Goal: Browse casually: Explore the website without a specific task or goal

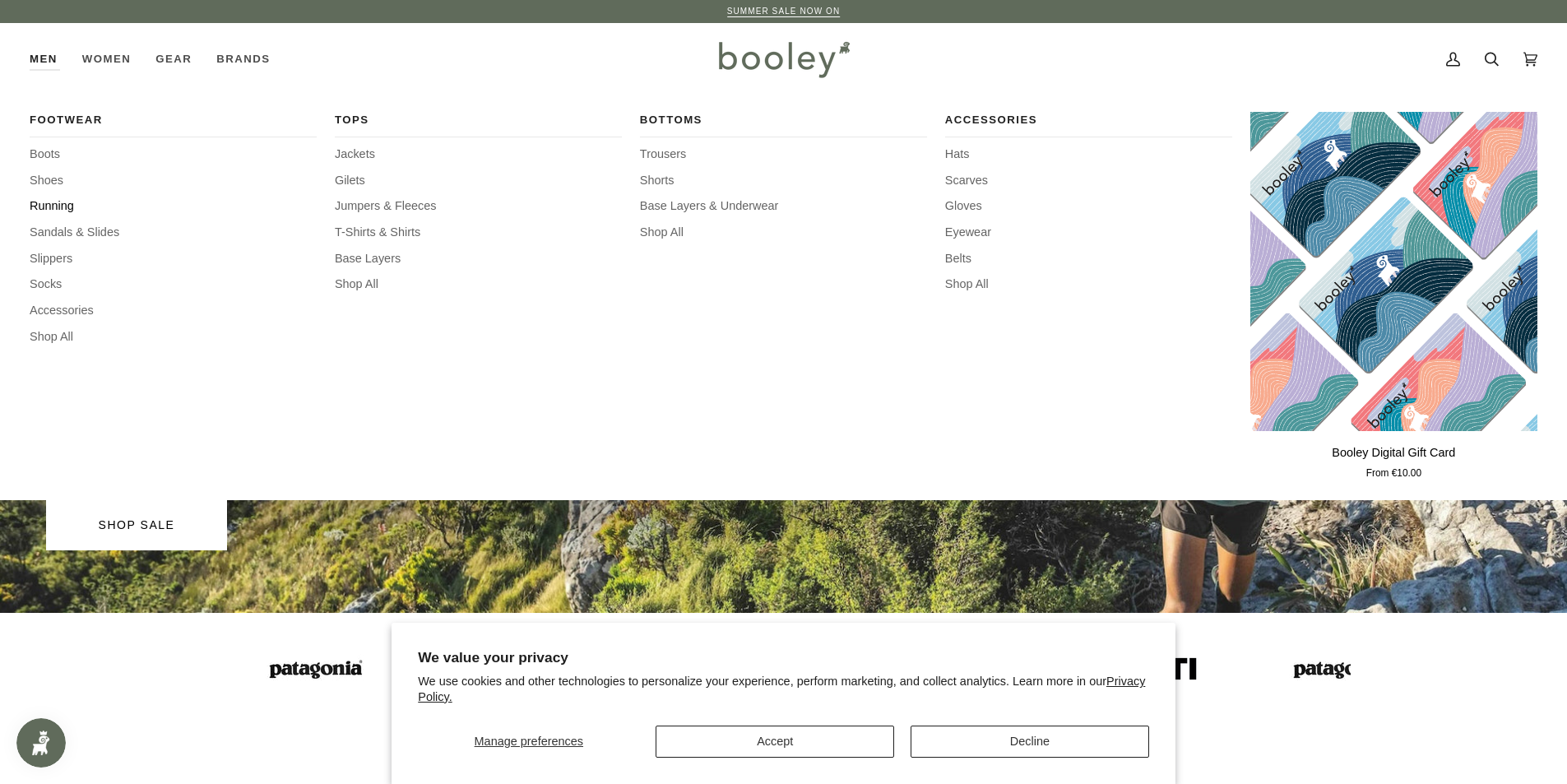
click at [61, 207] on span "Running" at bounding box center [173, 206] width 287 height 19
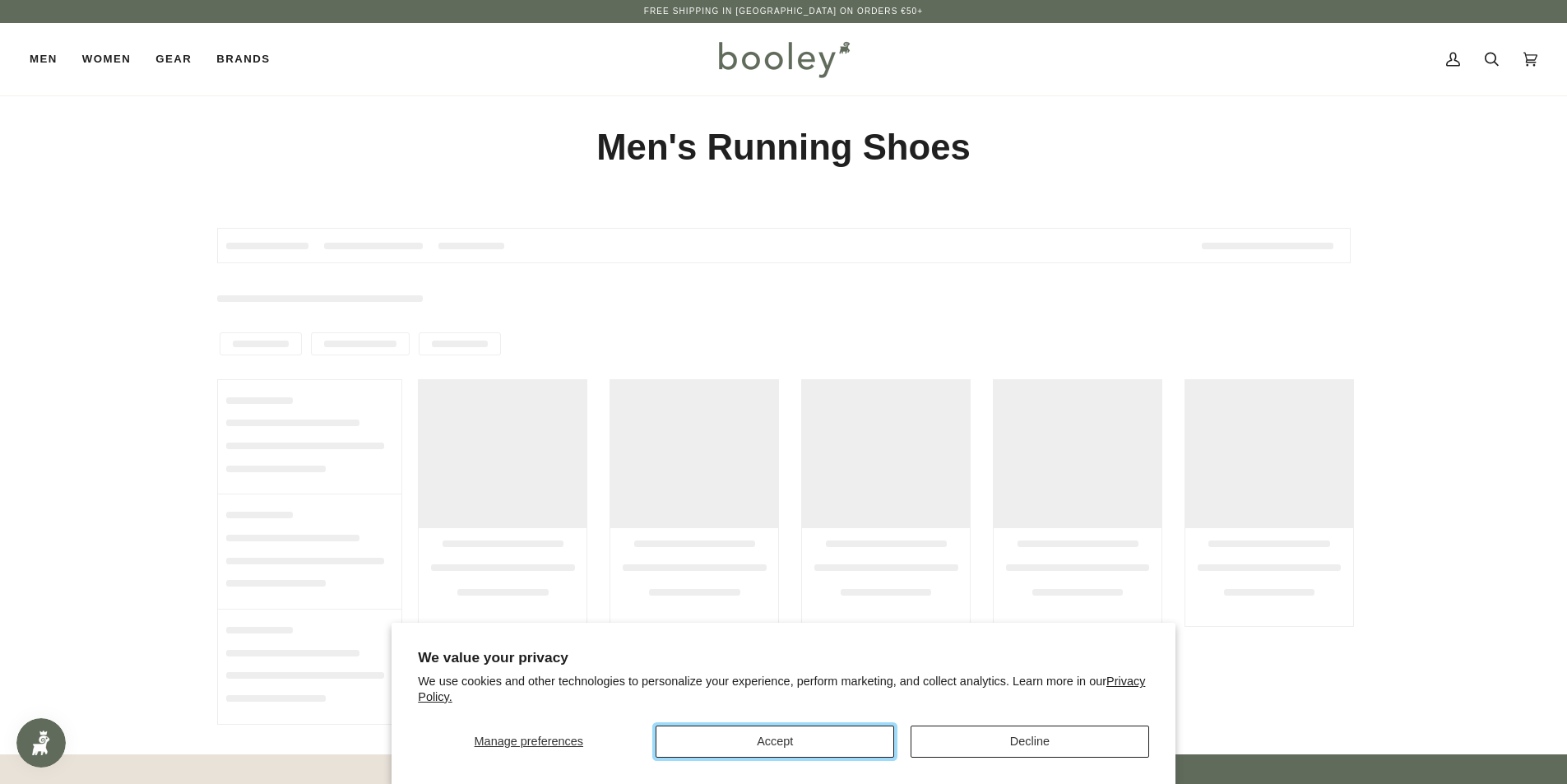
click at [815, 749] on button "Accept" at bounding box center [775, 741] width 238 height 32
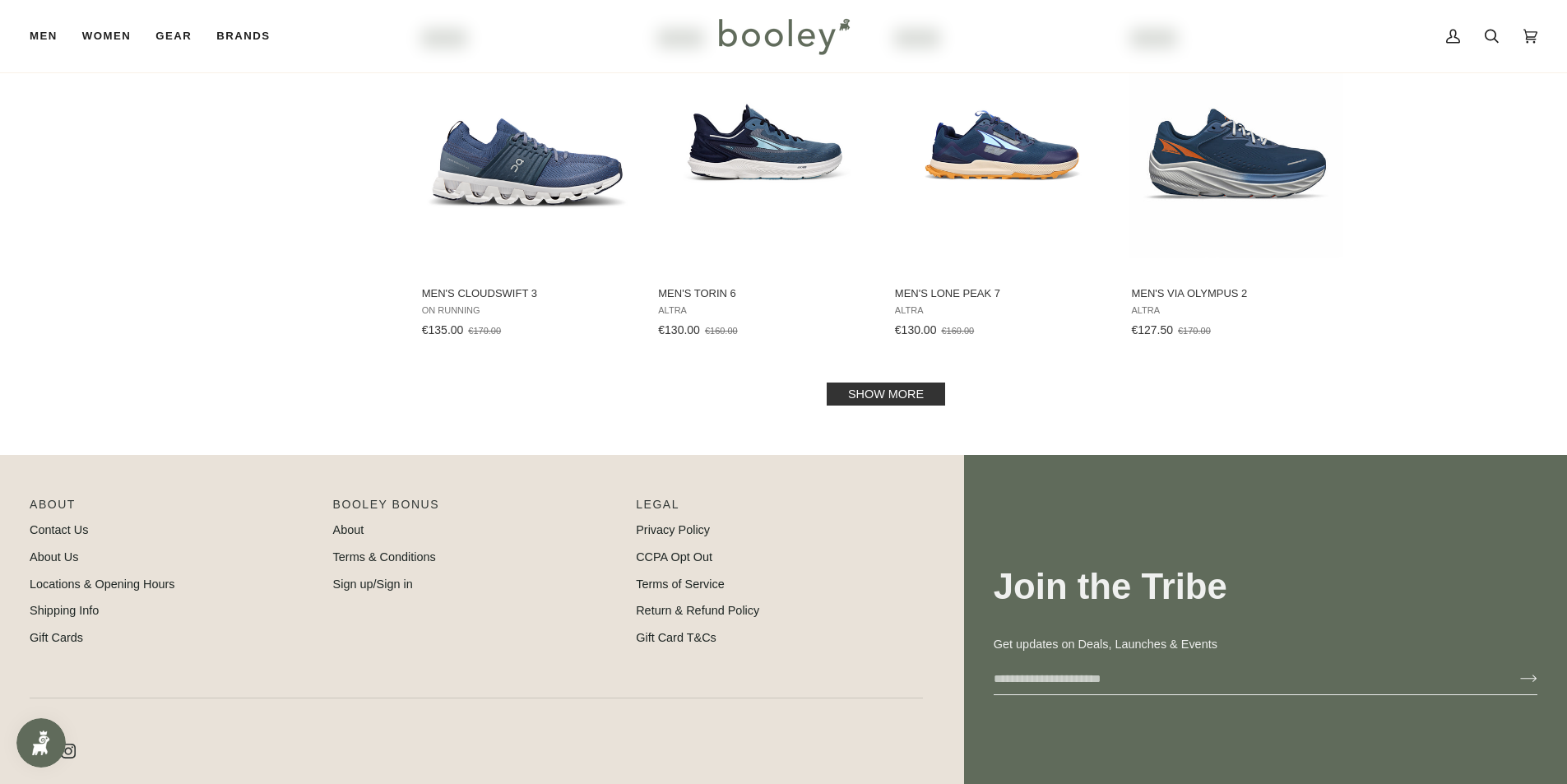
scroll to position [1644, 0]
click at [906, 384] on link "Show more" at bounding box center [885, 393] width 118 height 23
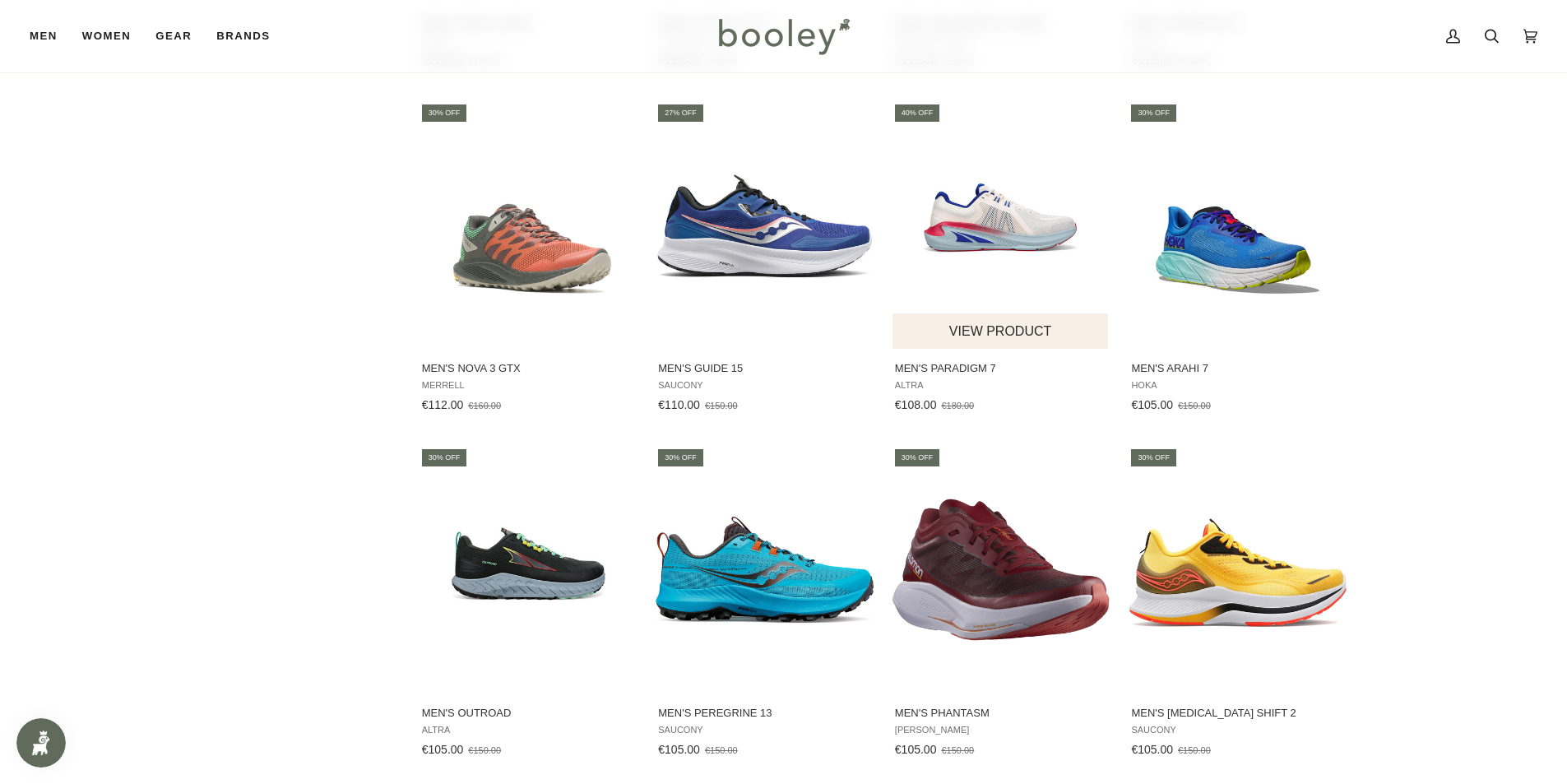
scroll to position [3206, 0]
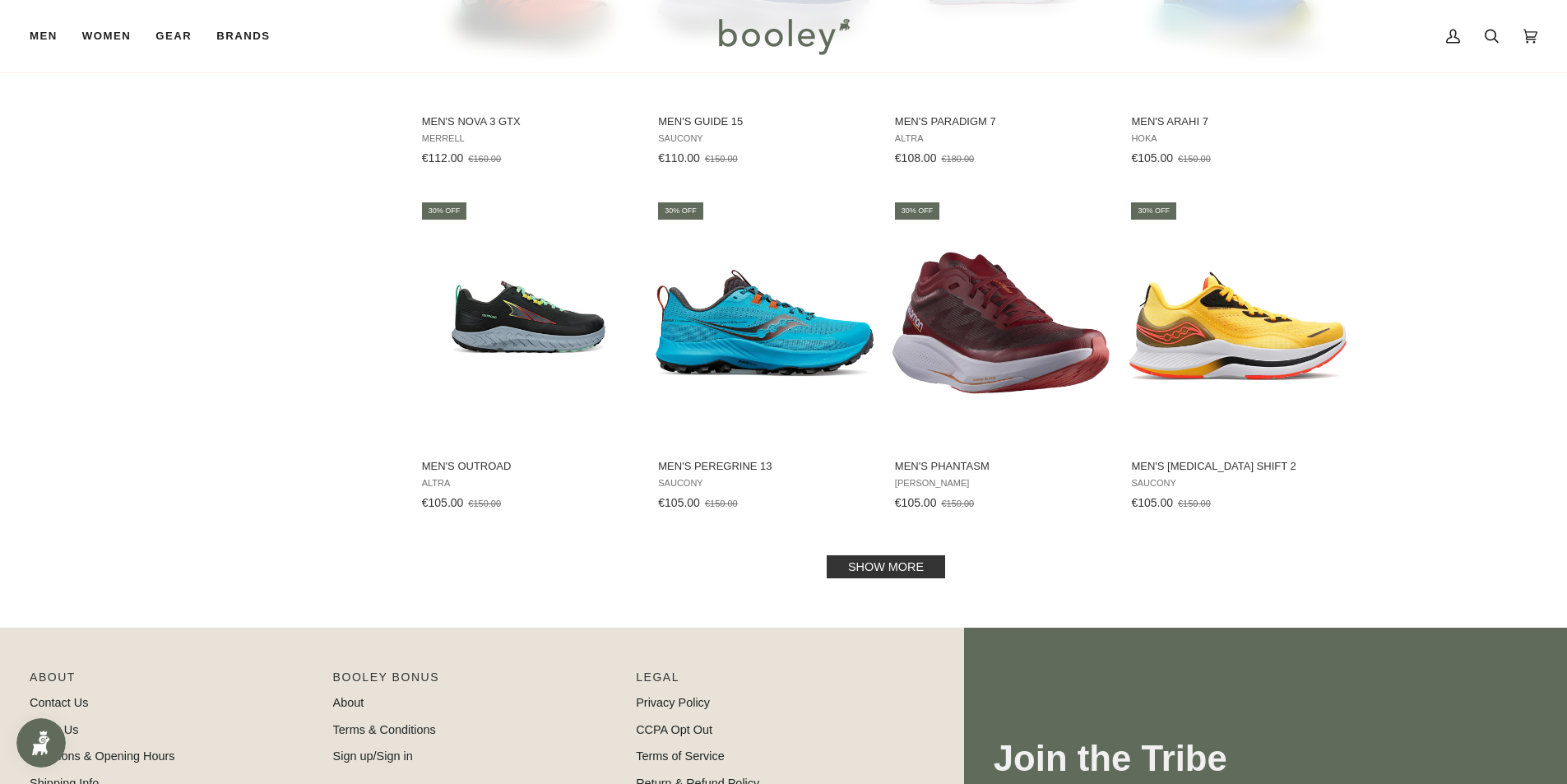
click at [881, 566] on link "Show more" at bounding box center [885, 566] width 118 height 23
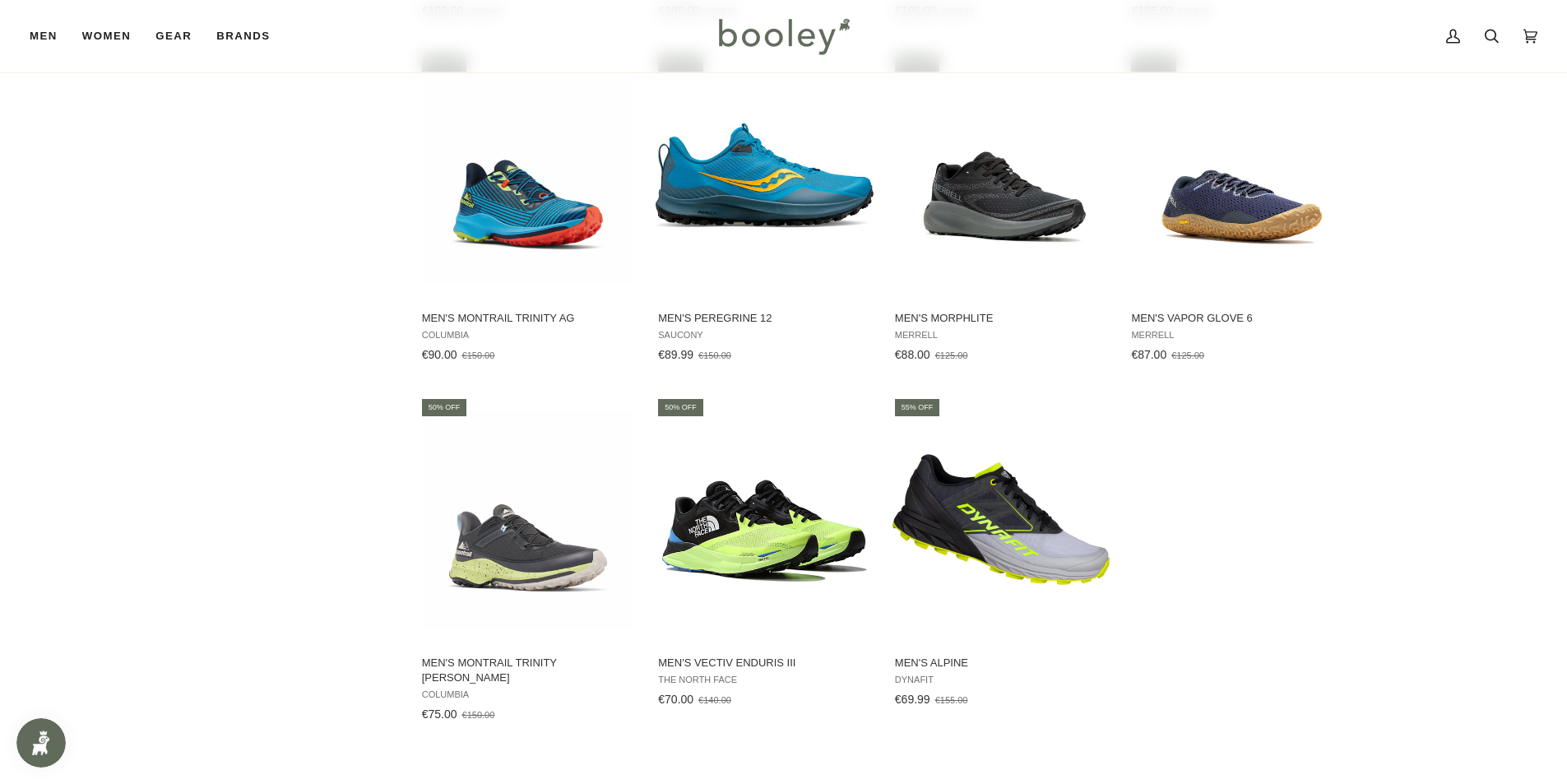
scroll to position [3864, 0]
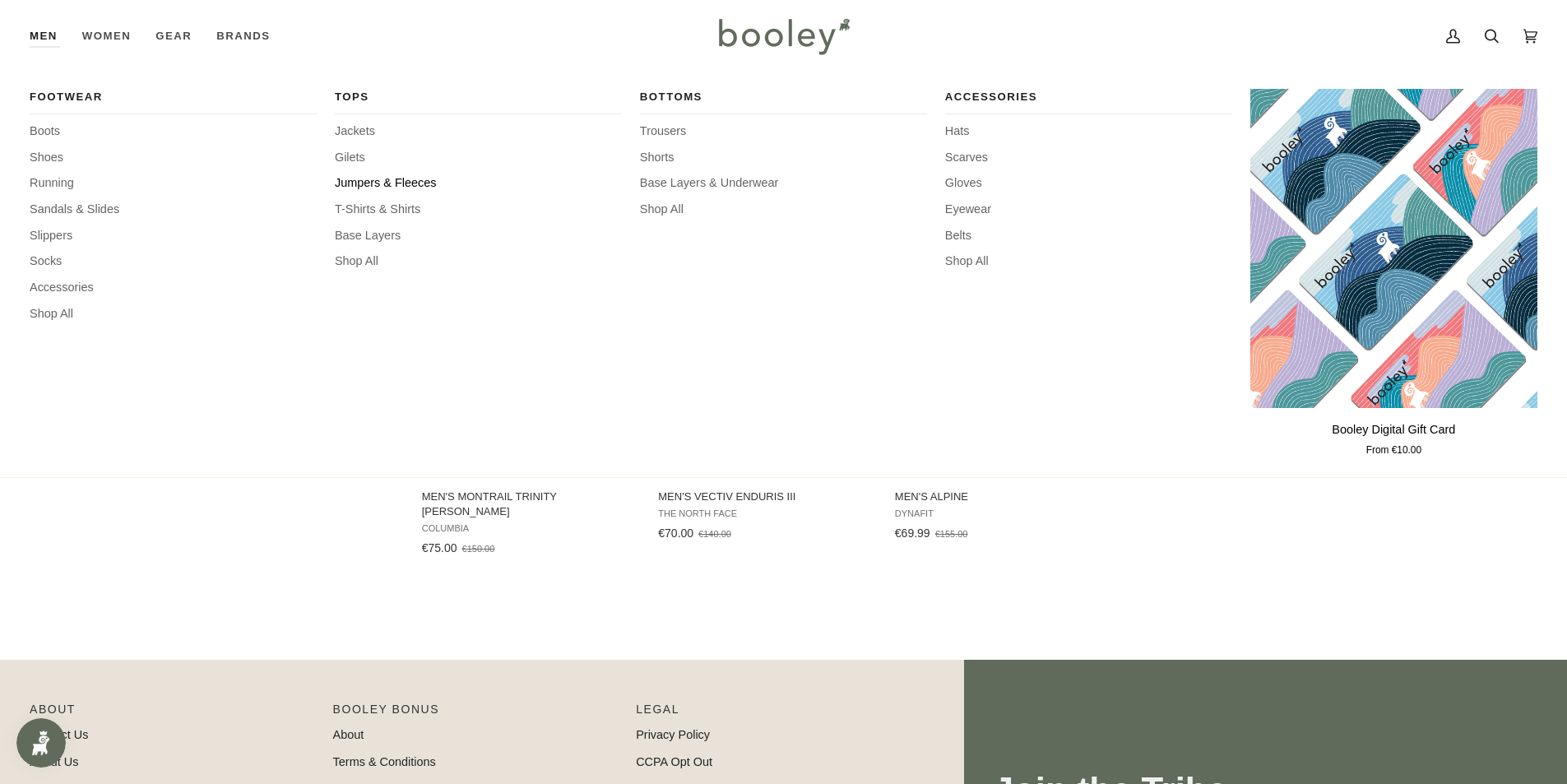
click at [352, 183] on span "Jumpers & Fleeces" at bounding box center [479, 184] width 287 height 19
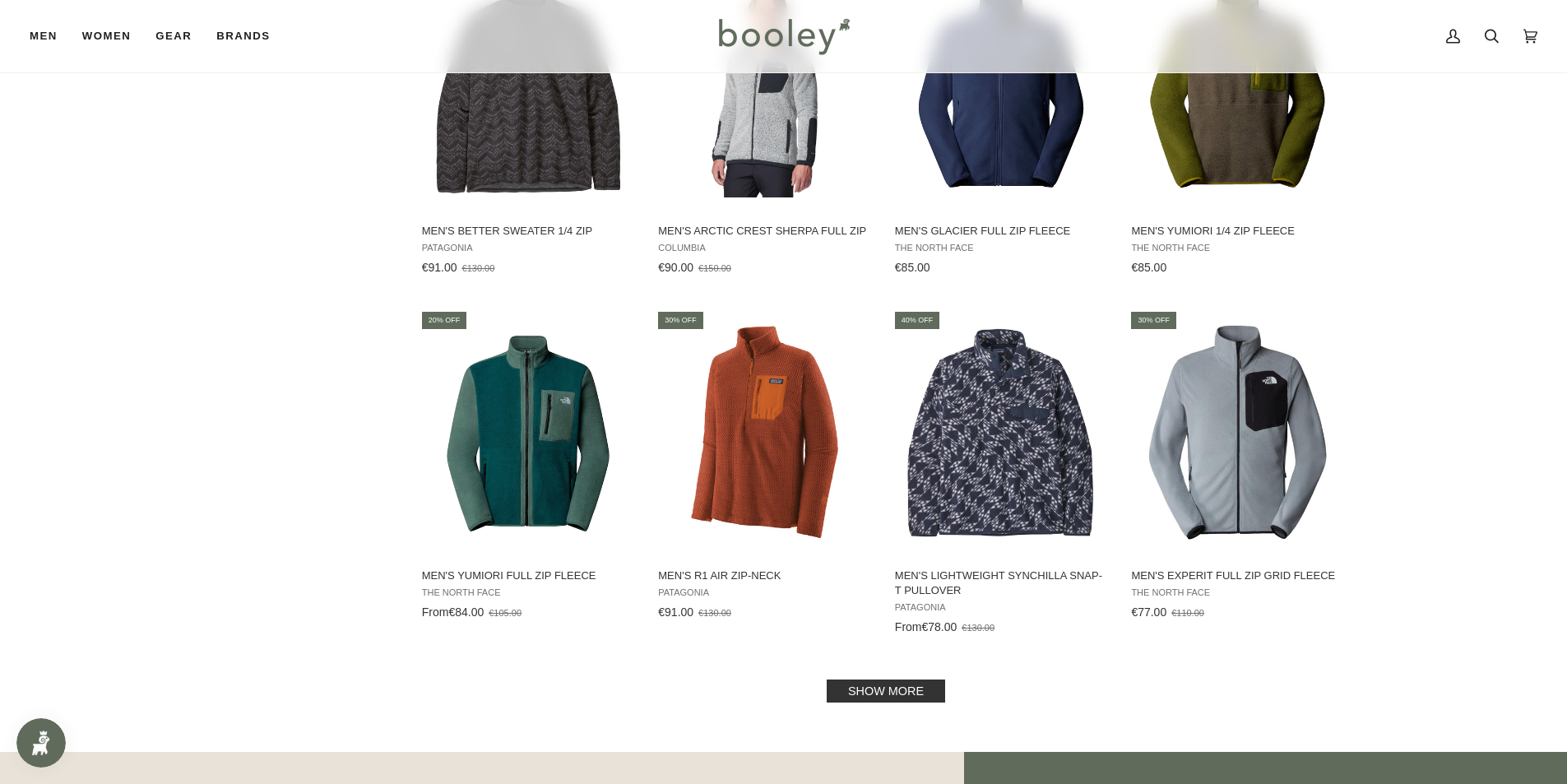
scroll to position [1398, 0]
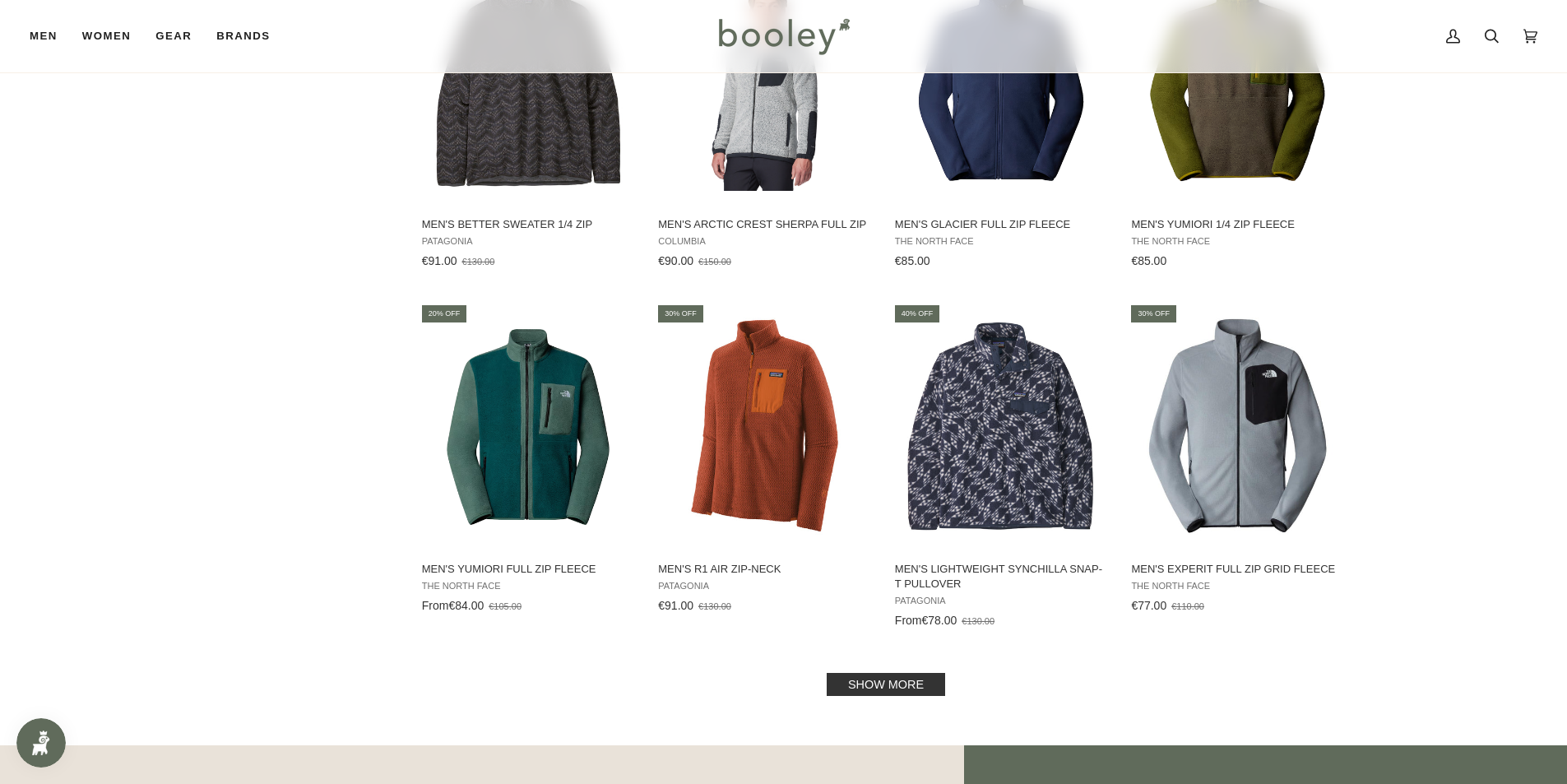
click at [873, 689] on link "Show more" at bounding box center [885, 684] width 118 height 23
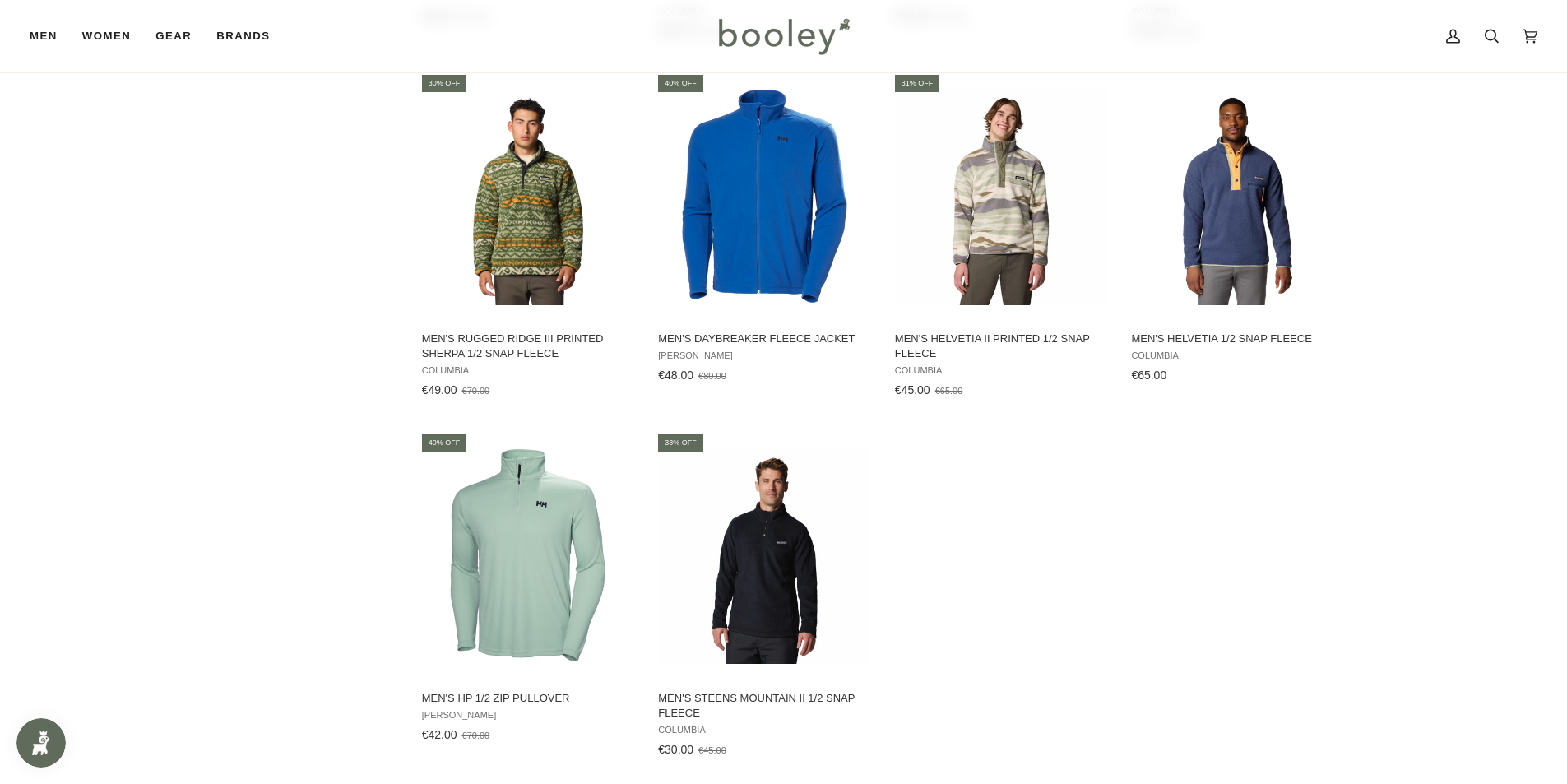
scroll to position [2713, 0]
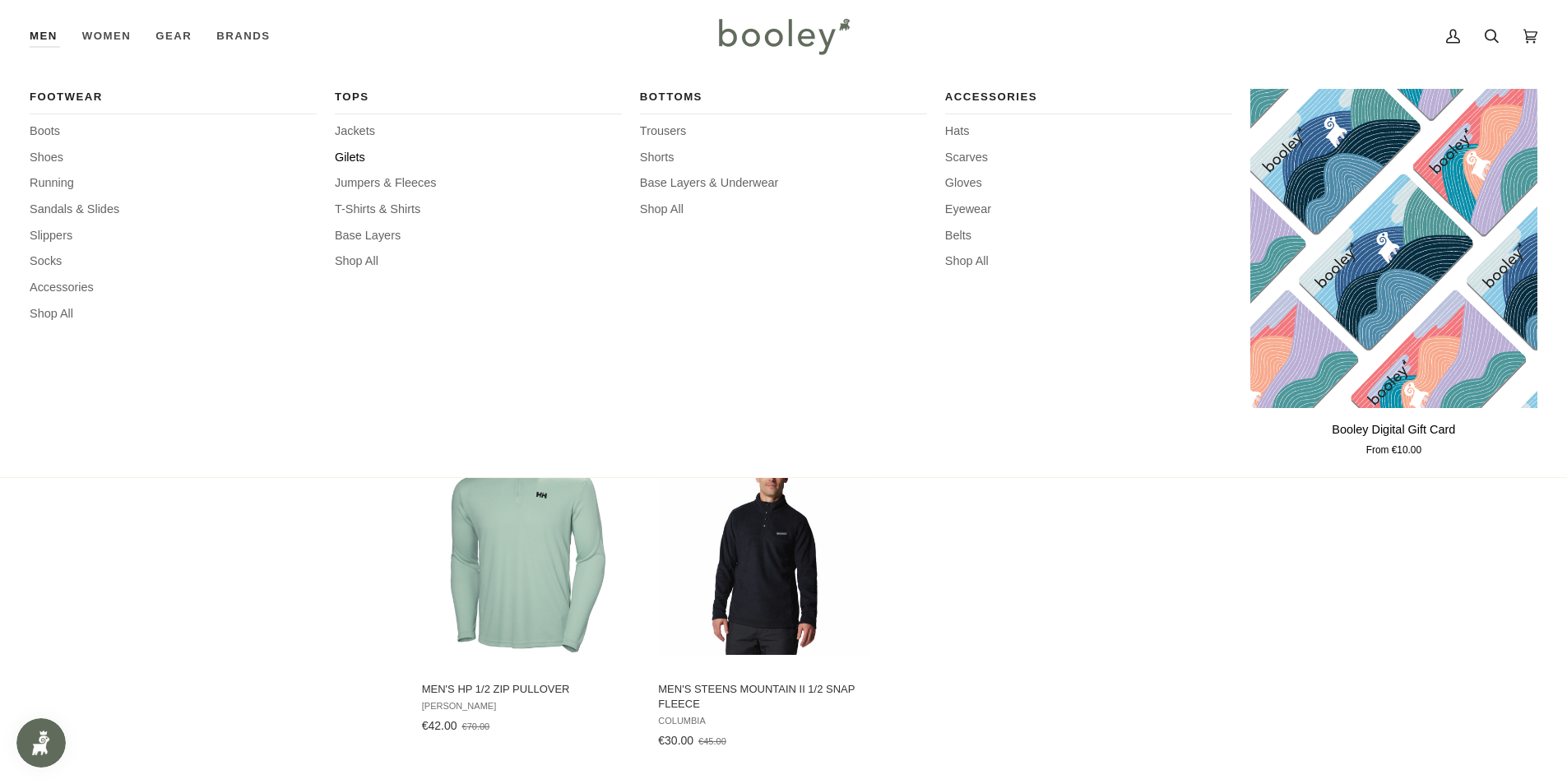
click at [357, 161] on span "Gilets" at bounding box center [479, 157] width 287 height 19
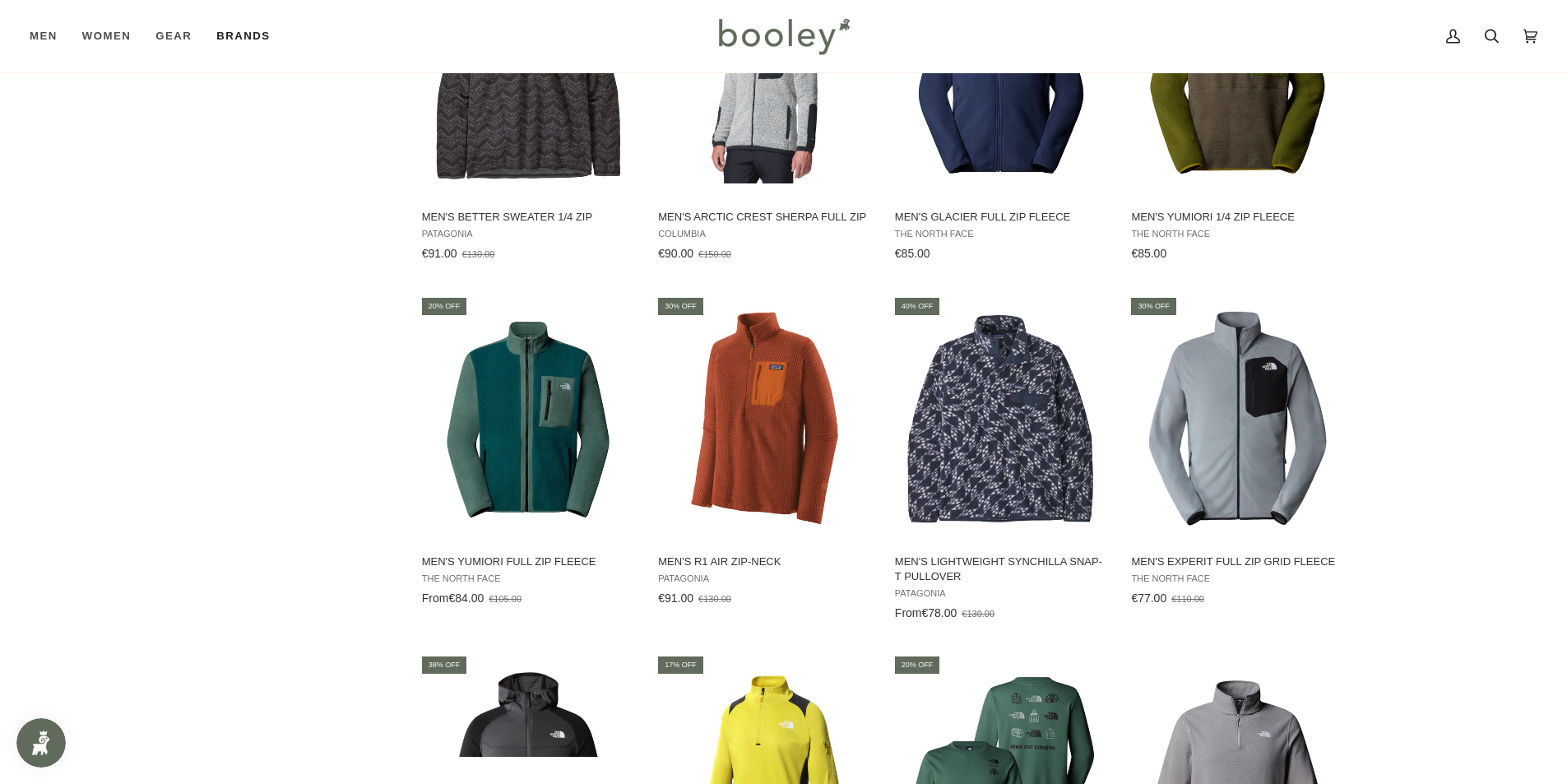
scroll to position [1398, 0]
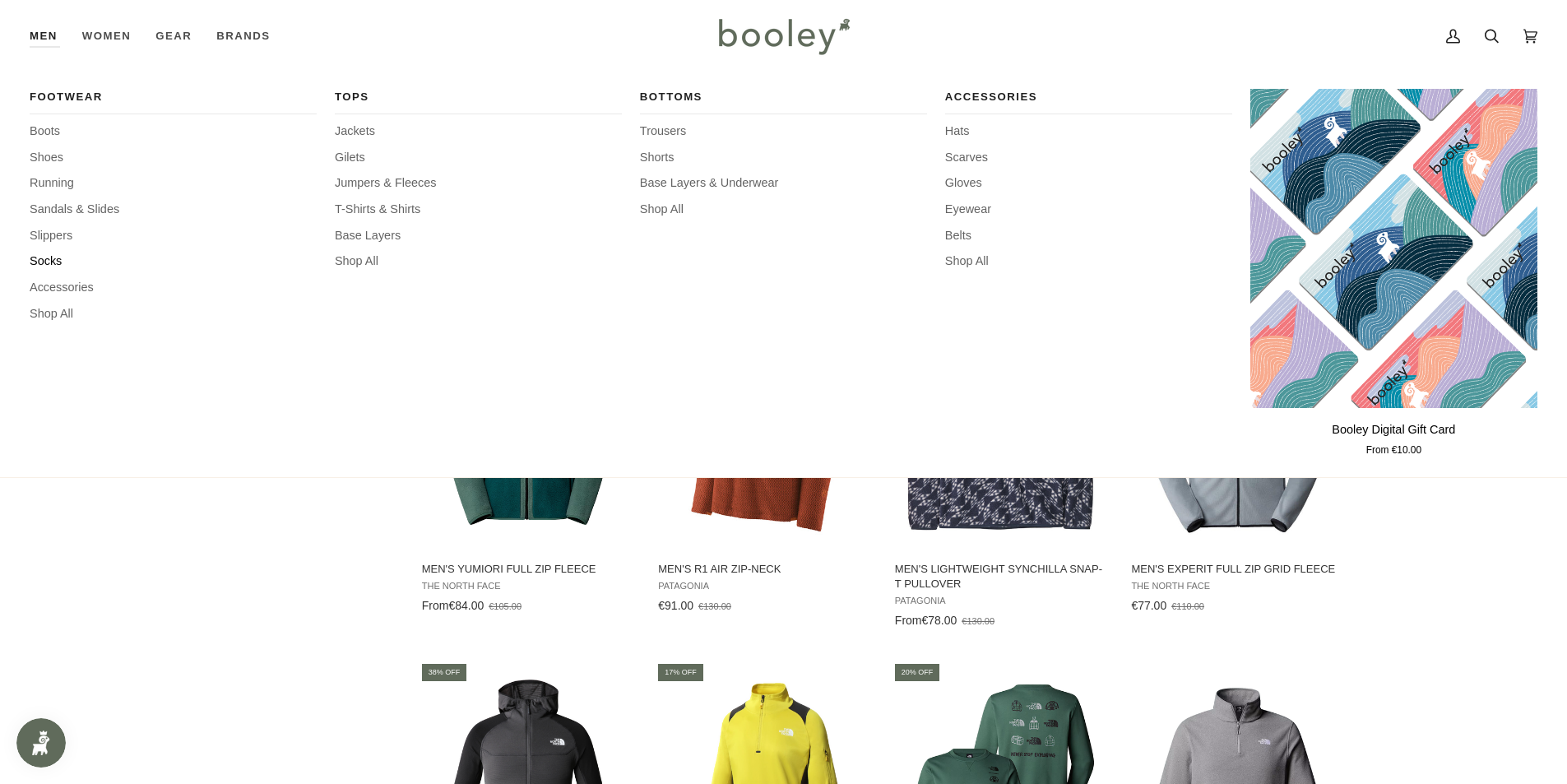
click at [47, 254] on span "Socks" at bounding box center [173, 262] width 287 height 19
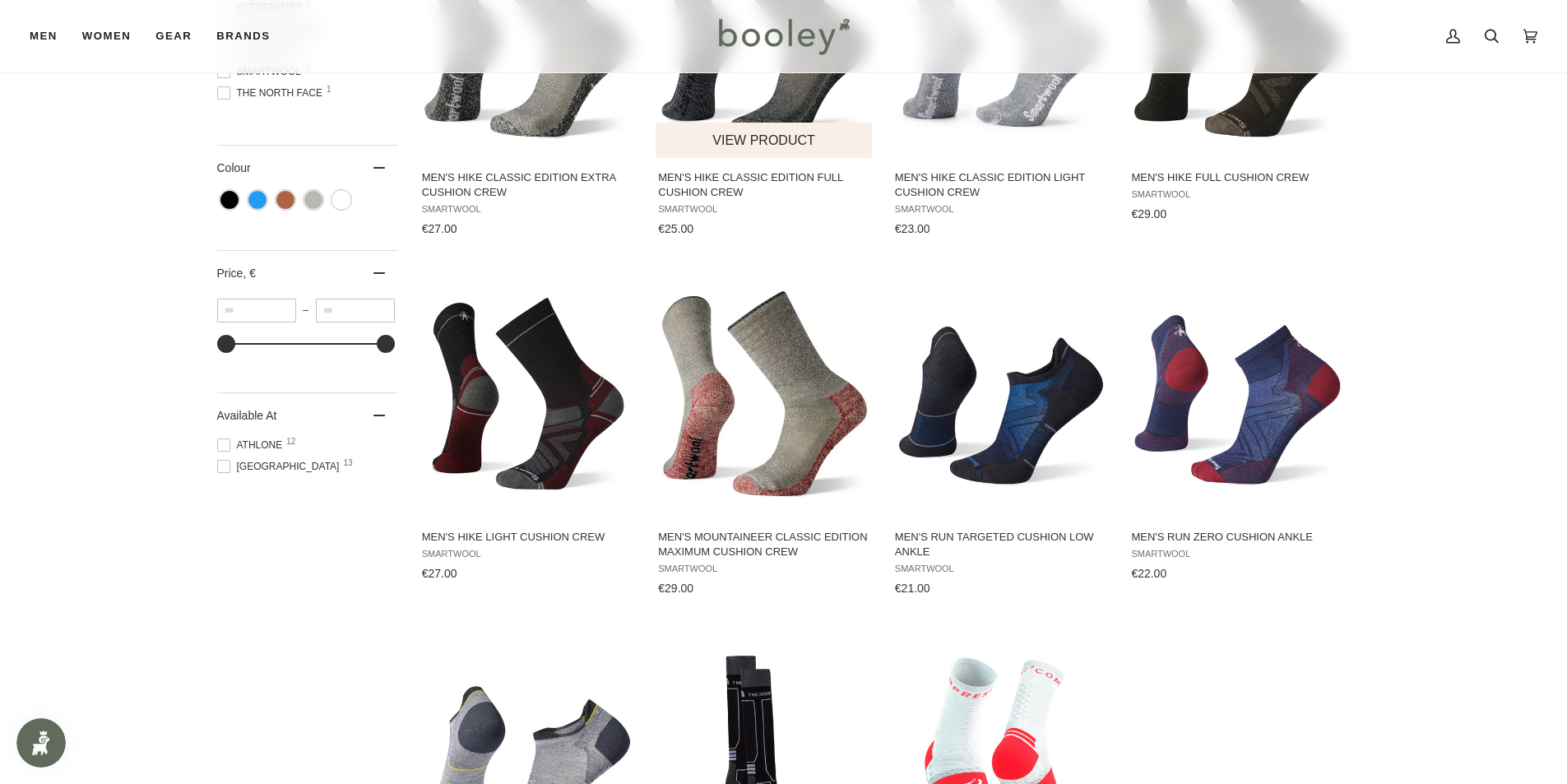
scroll to position [493, 0]
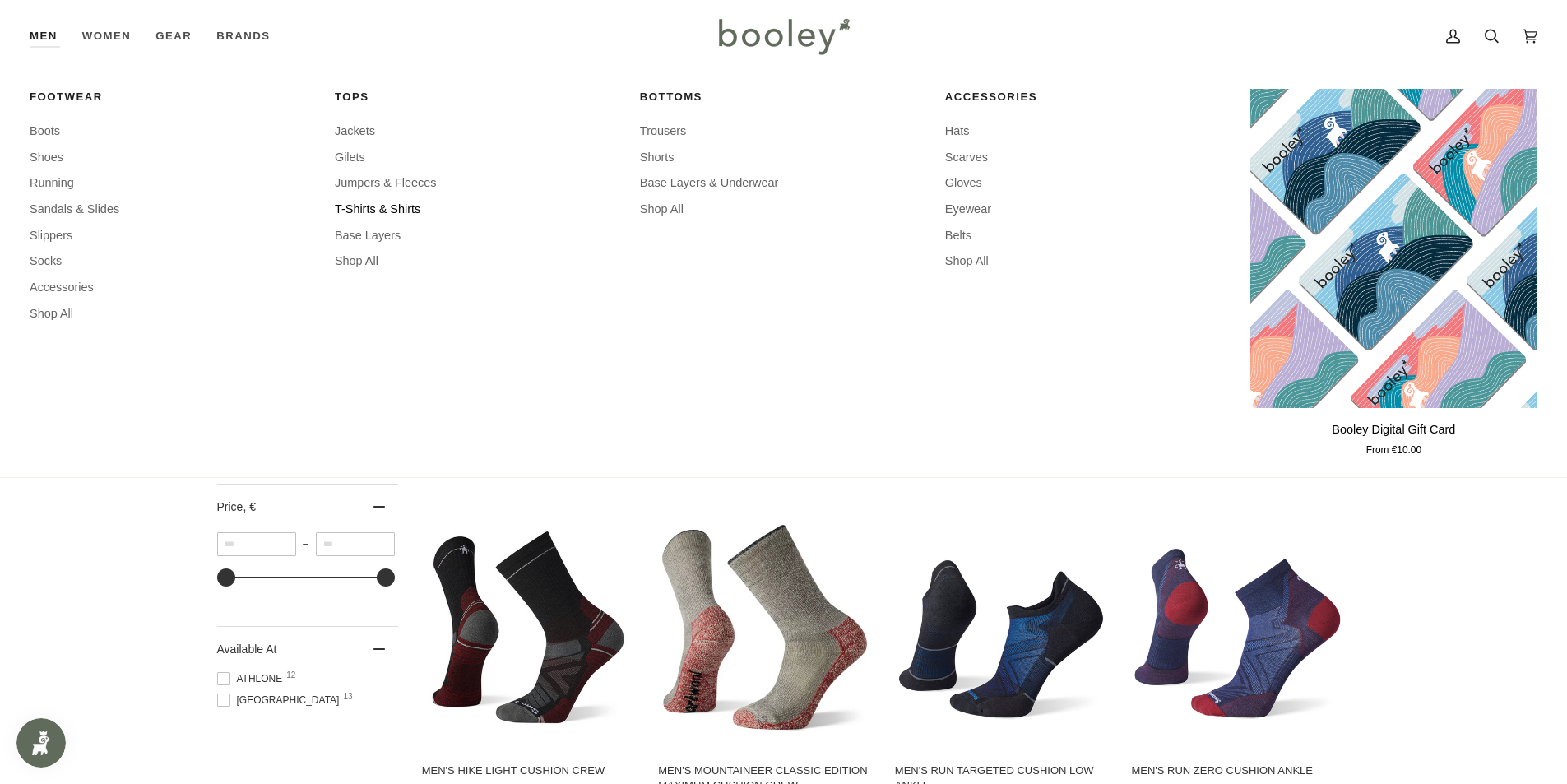
click at [385, 212] on span "T-Shirts & Shirts" at bounding box center [479, 209] width 287 height 19
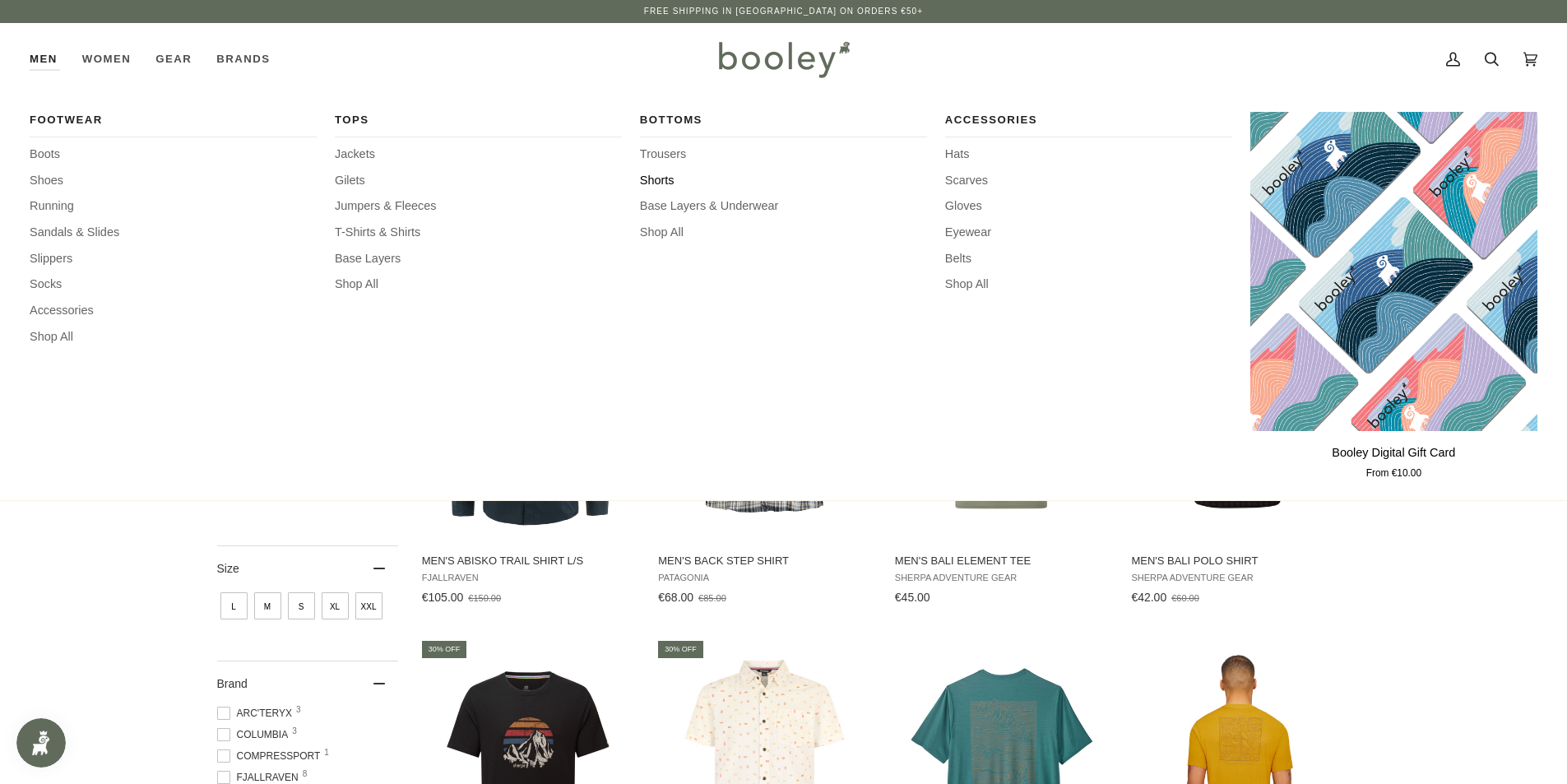
click at [663, 181] on span "Shorts" at bounding box center [784, 181] width 287 height 19
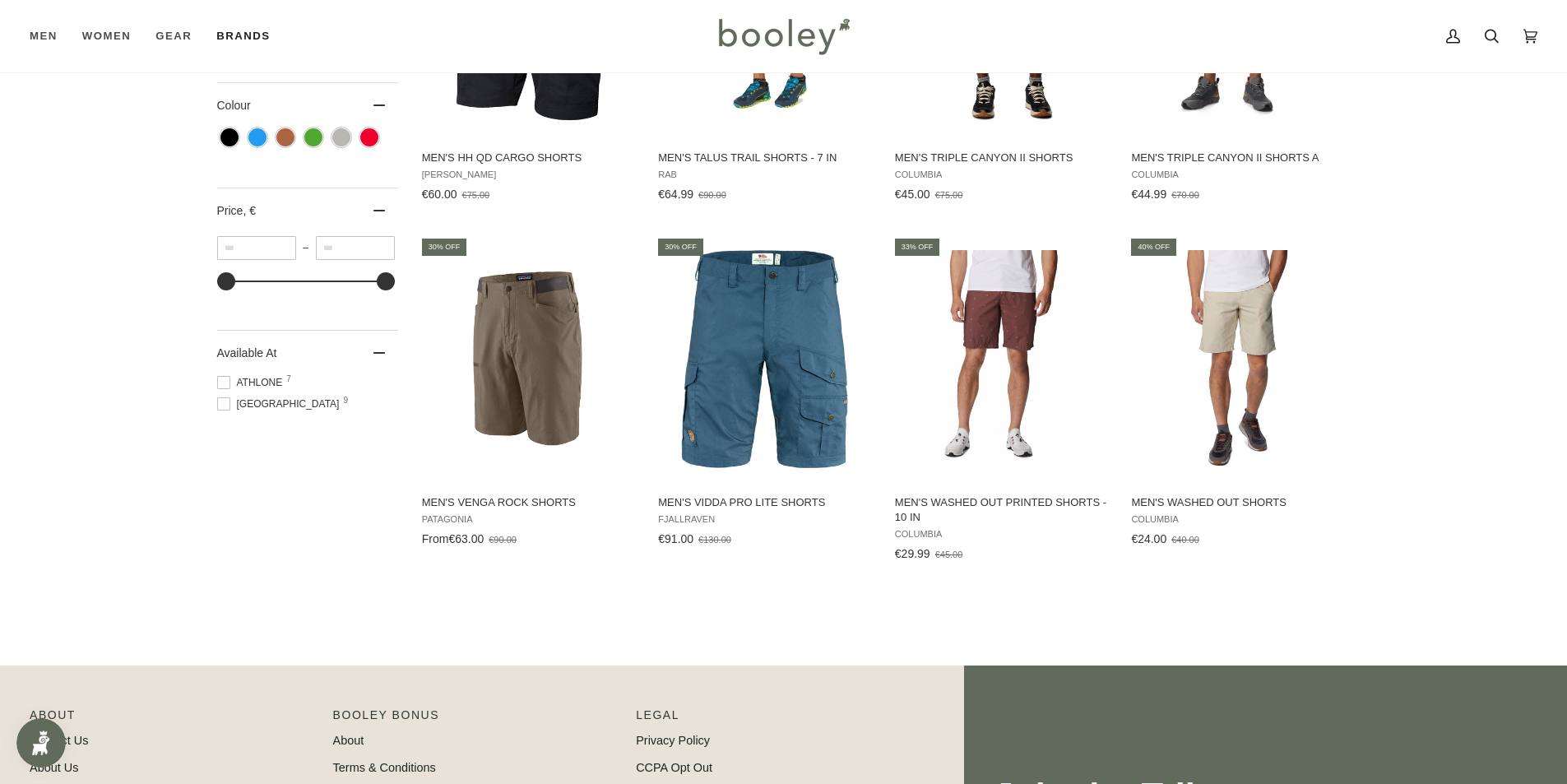
scroll to position [740, 0]
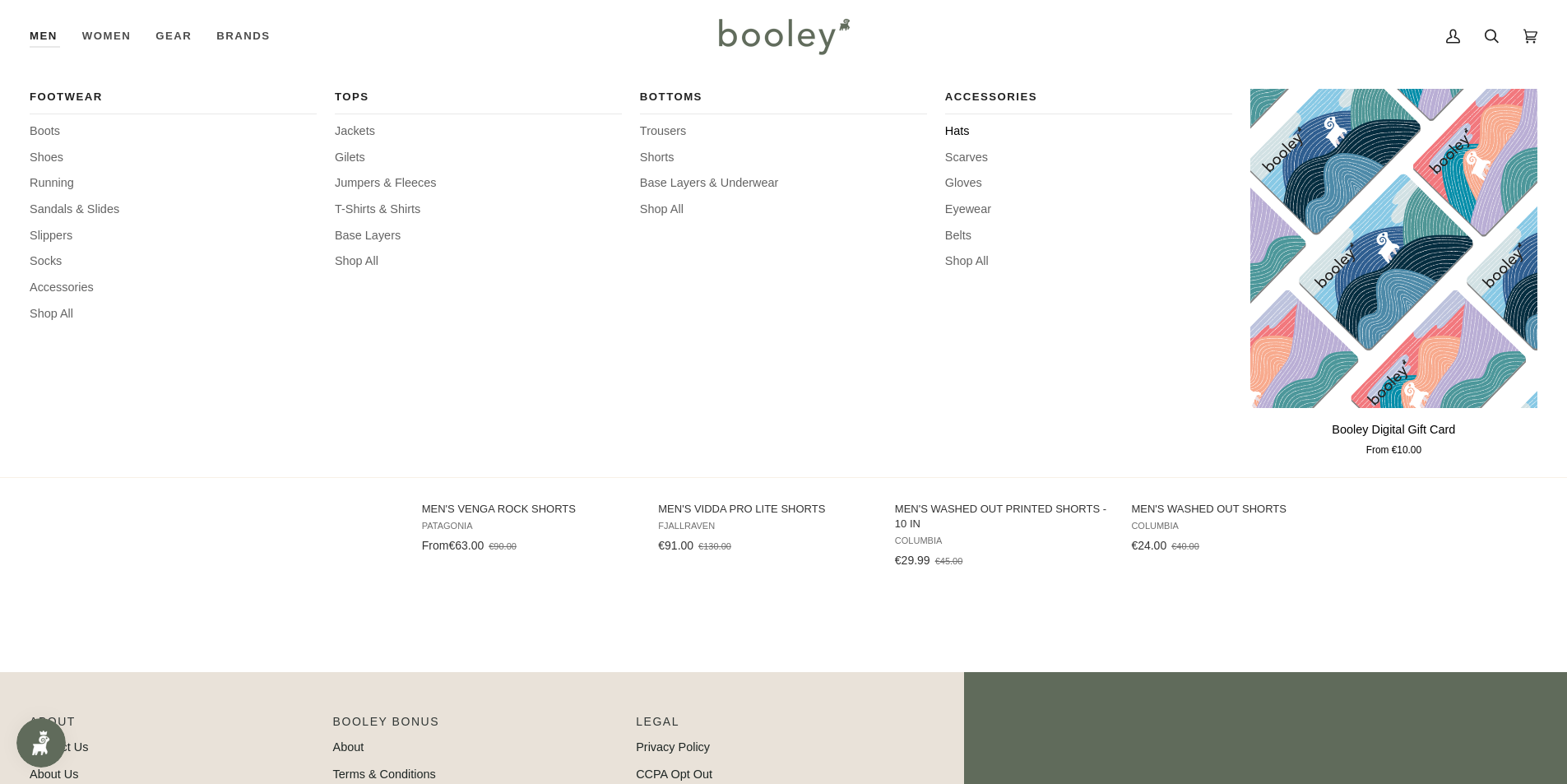
click at [965, 127] on span "Hats" at bounding box center [1089, 131] width 287 height 19
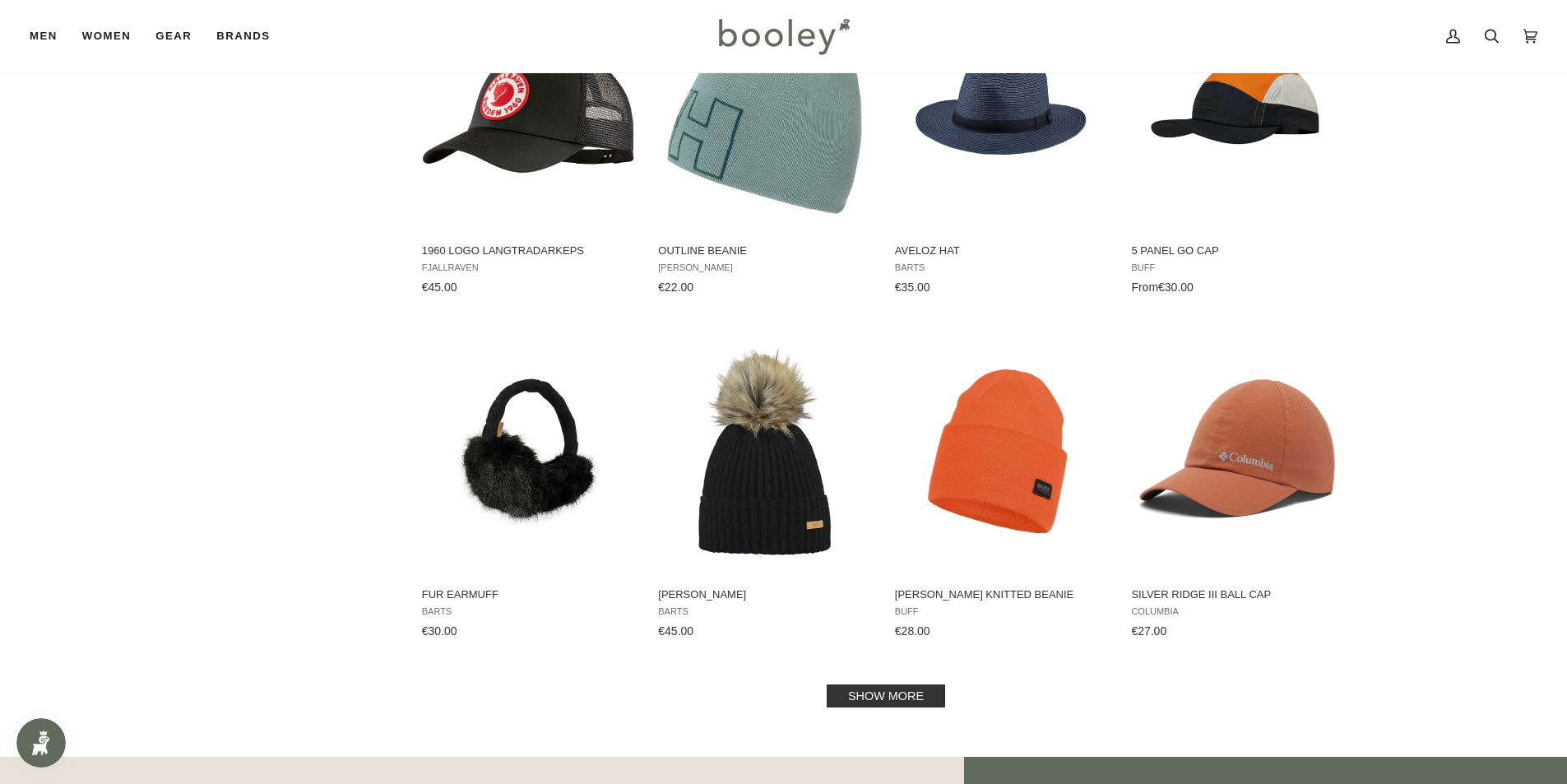
scroll to position [1233, 0]
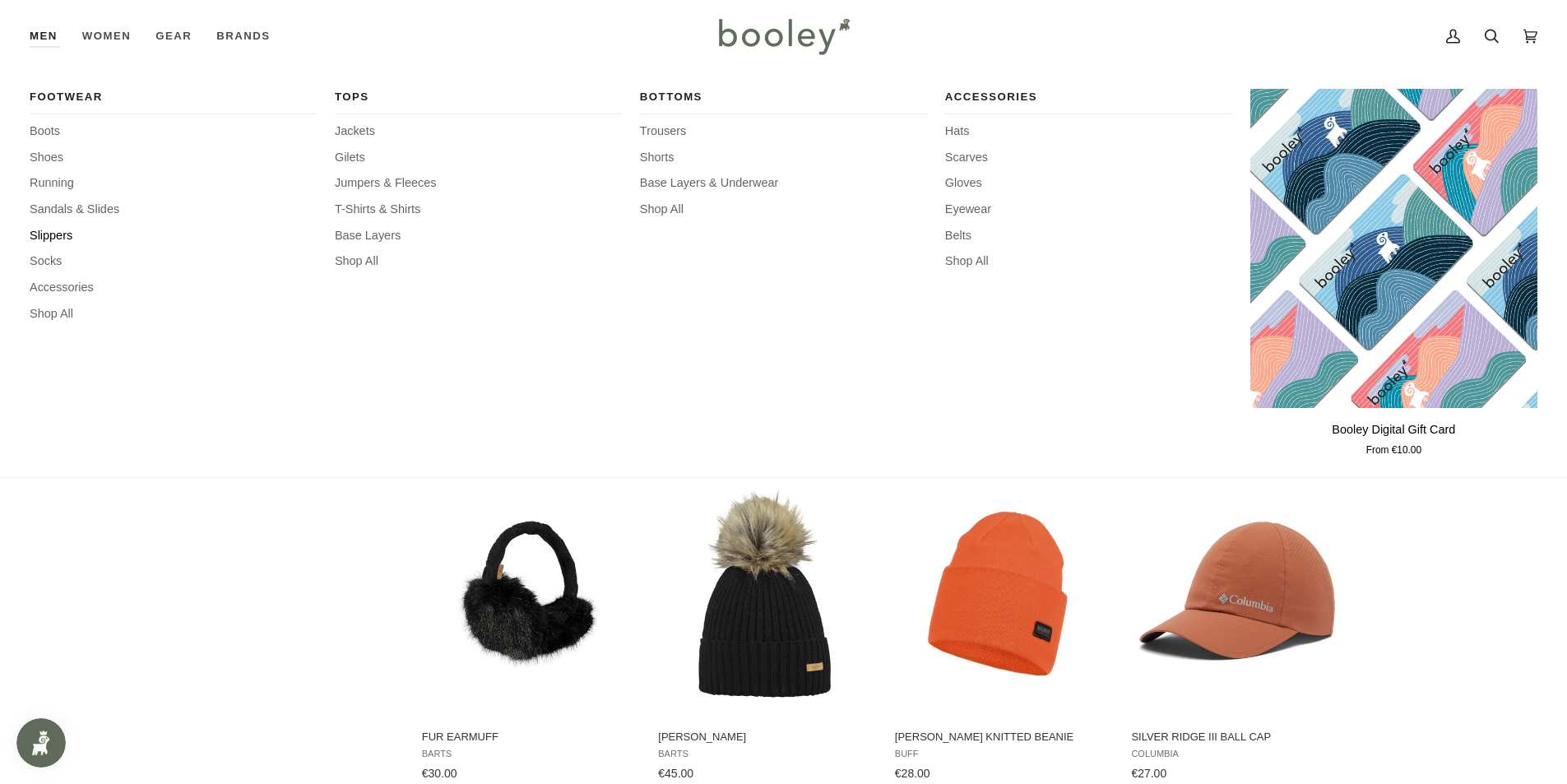
click at [30, 231] on span "Slippers" at bounding box center [173, 235] width 287 height 19
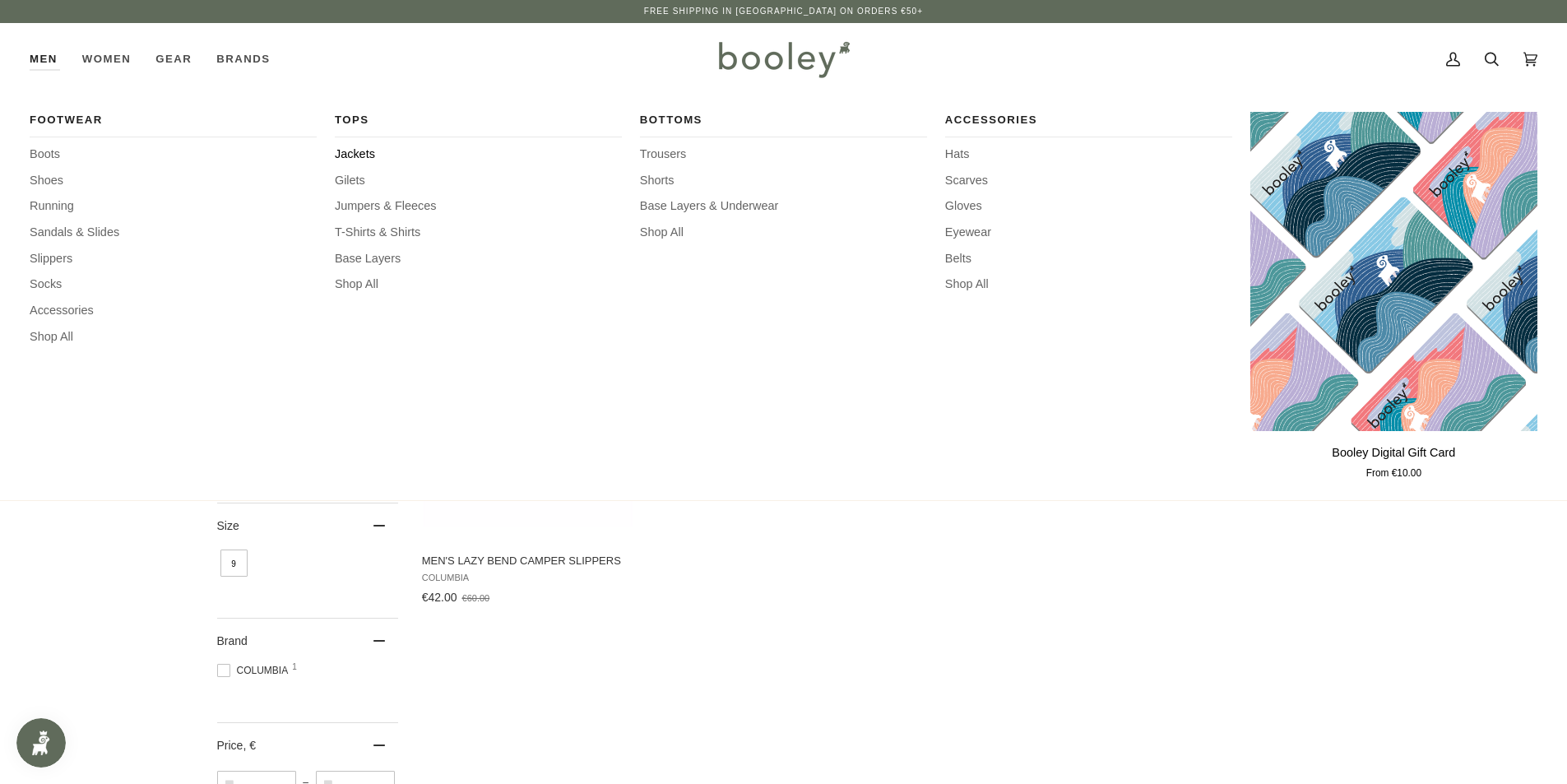
click at [362, 146] on span "Jackets" at bounding box center [479, 154] width 287 height 19
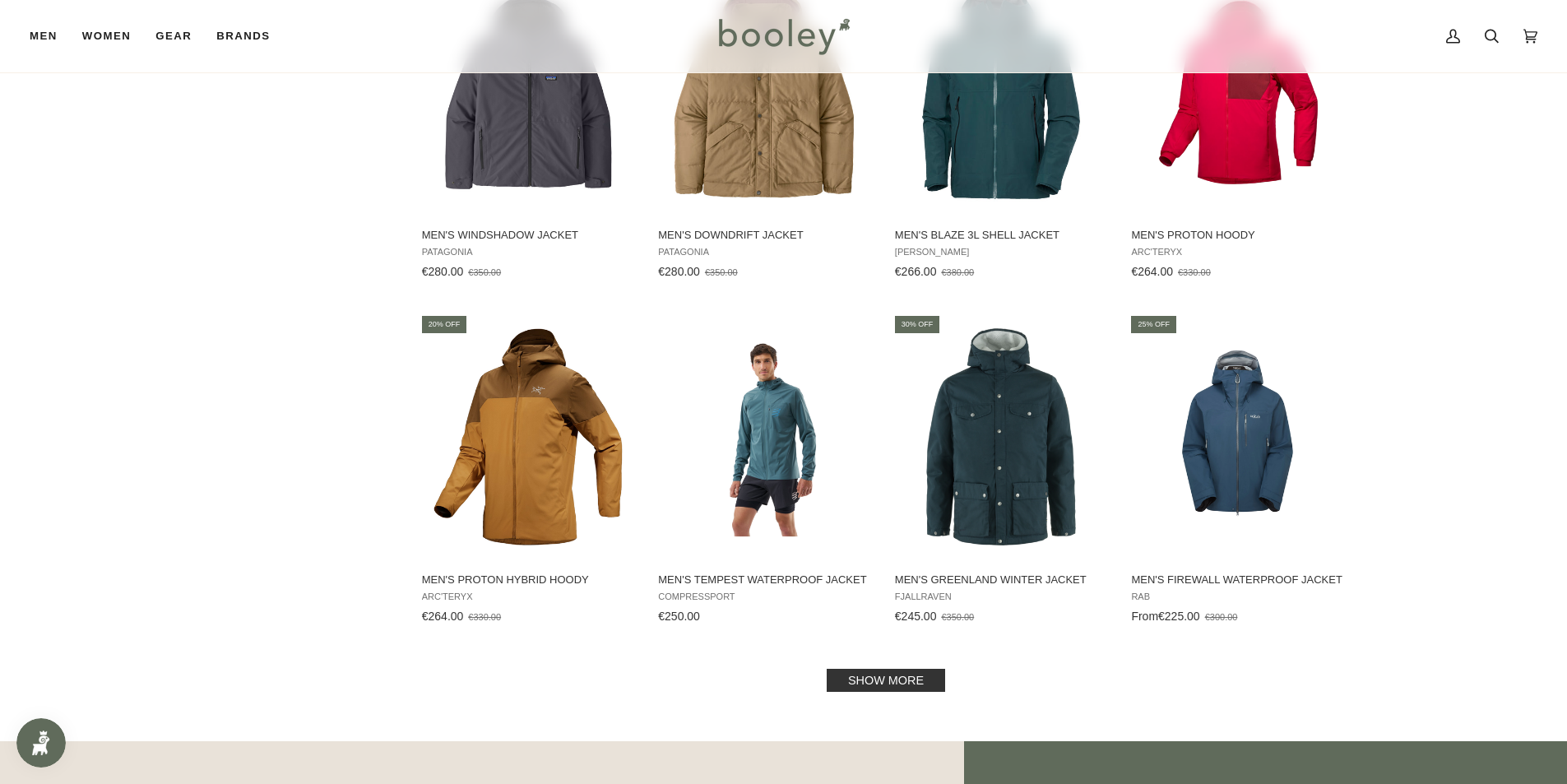
scroll to position [1398, 0]
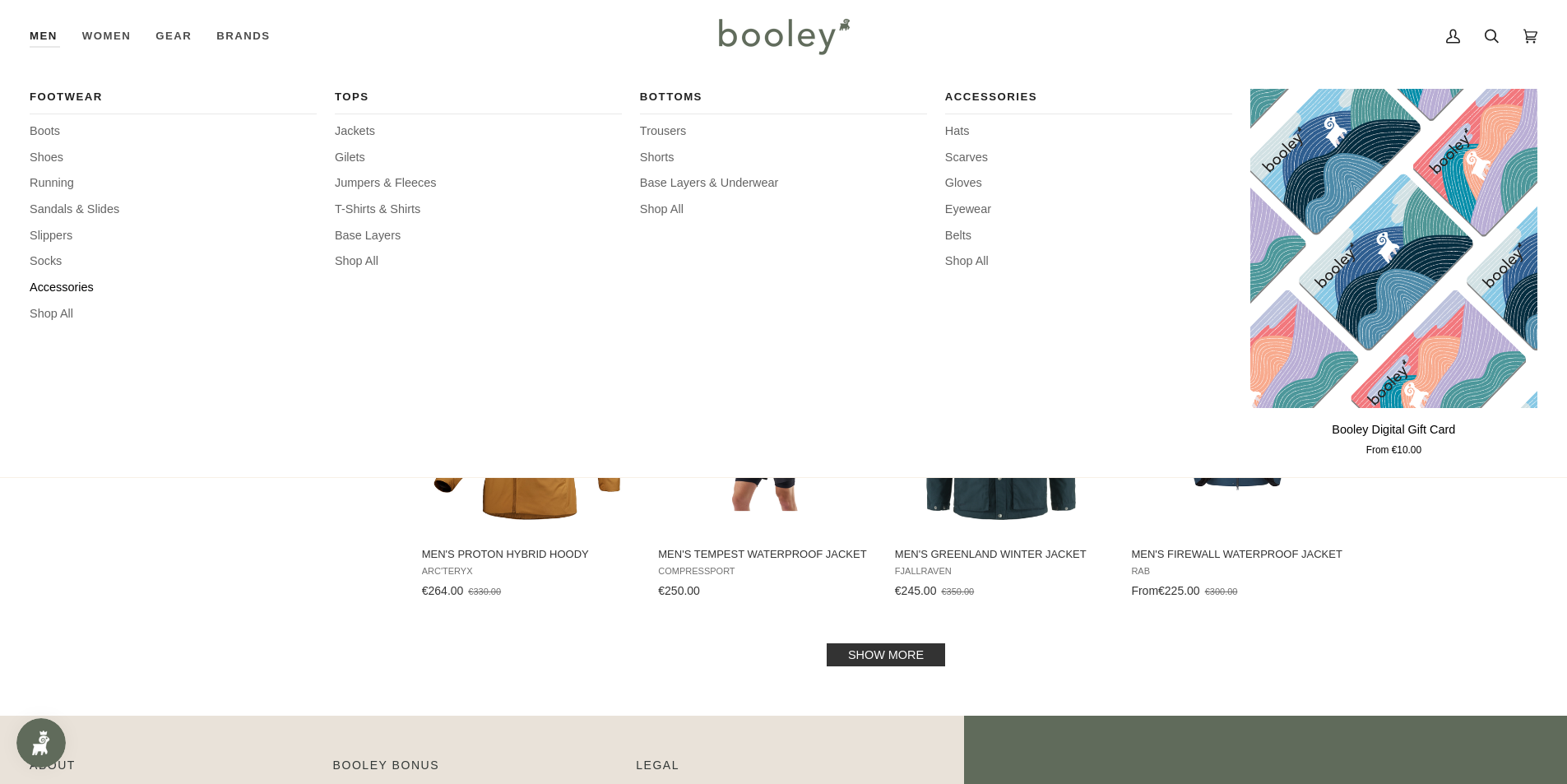
click at [65, 290] on span "Accessories" at bounding box center [173, 287] width 287 height 19
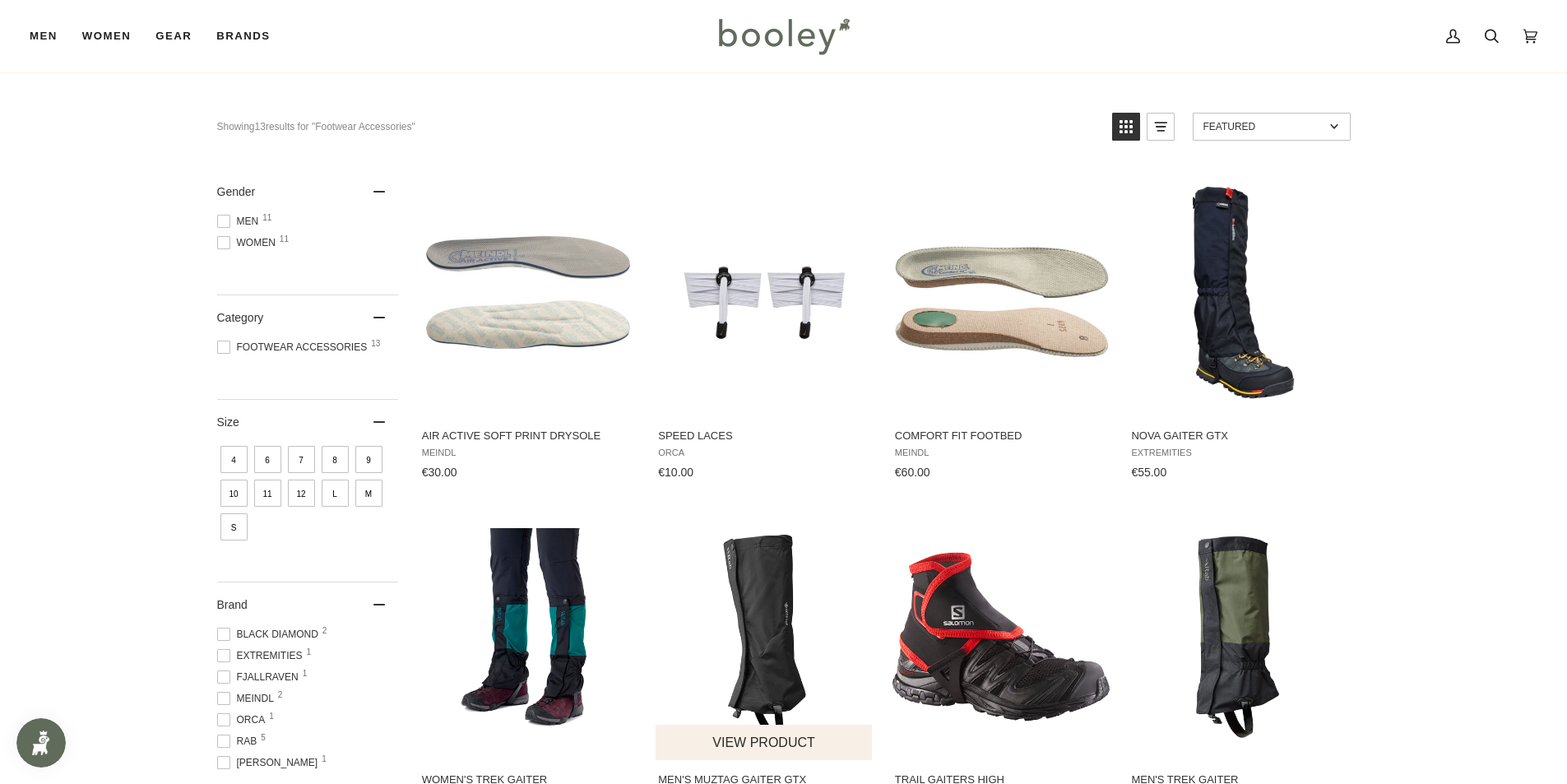
scroll to position [82, 0]
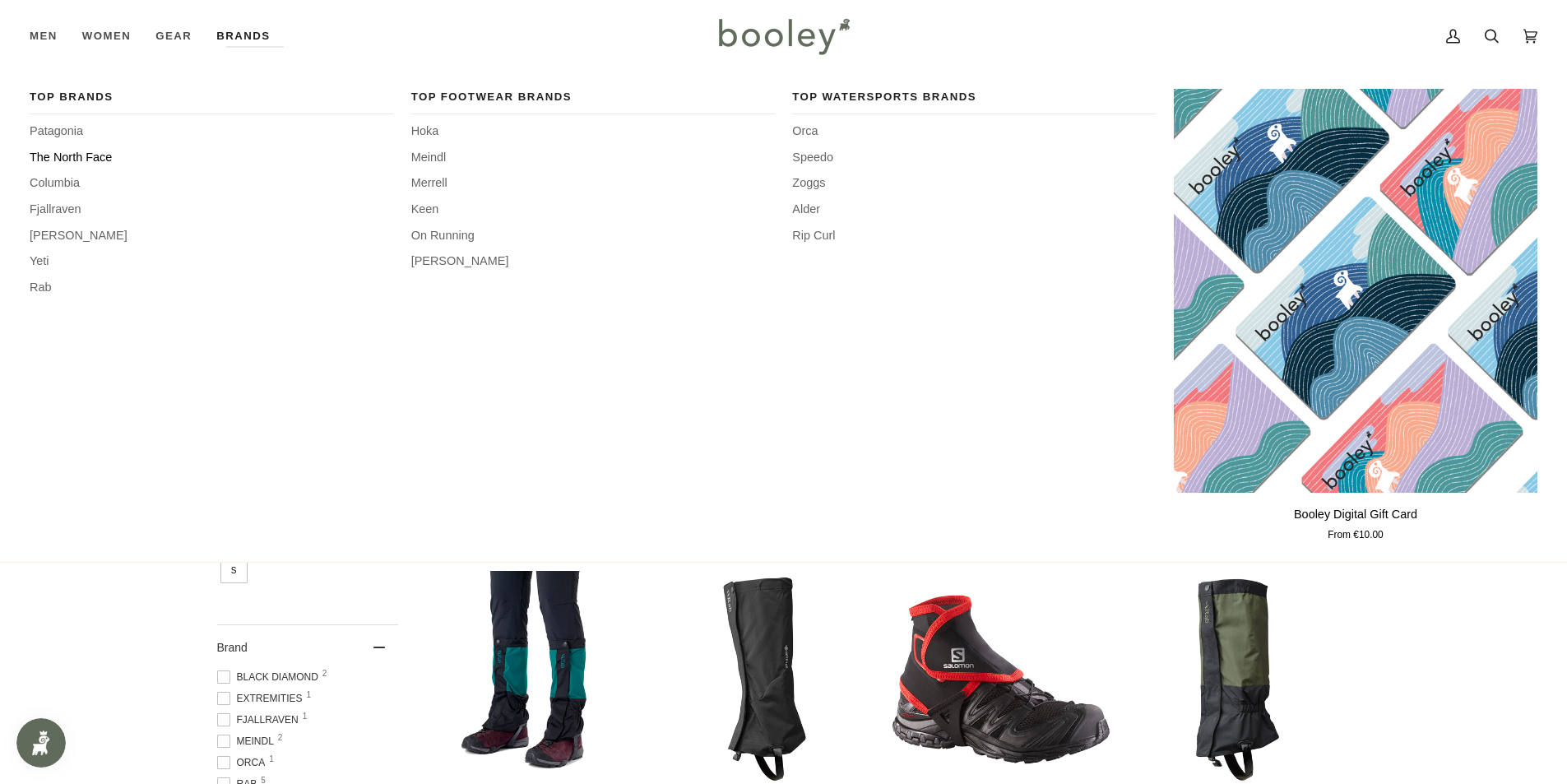
click at [64, 153] on span "The North Face" at bounding box center [211, 157] width 363 height 19
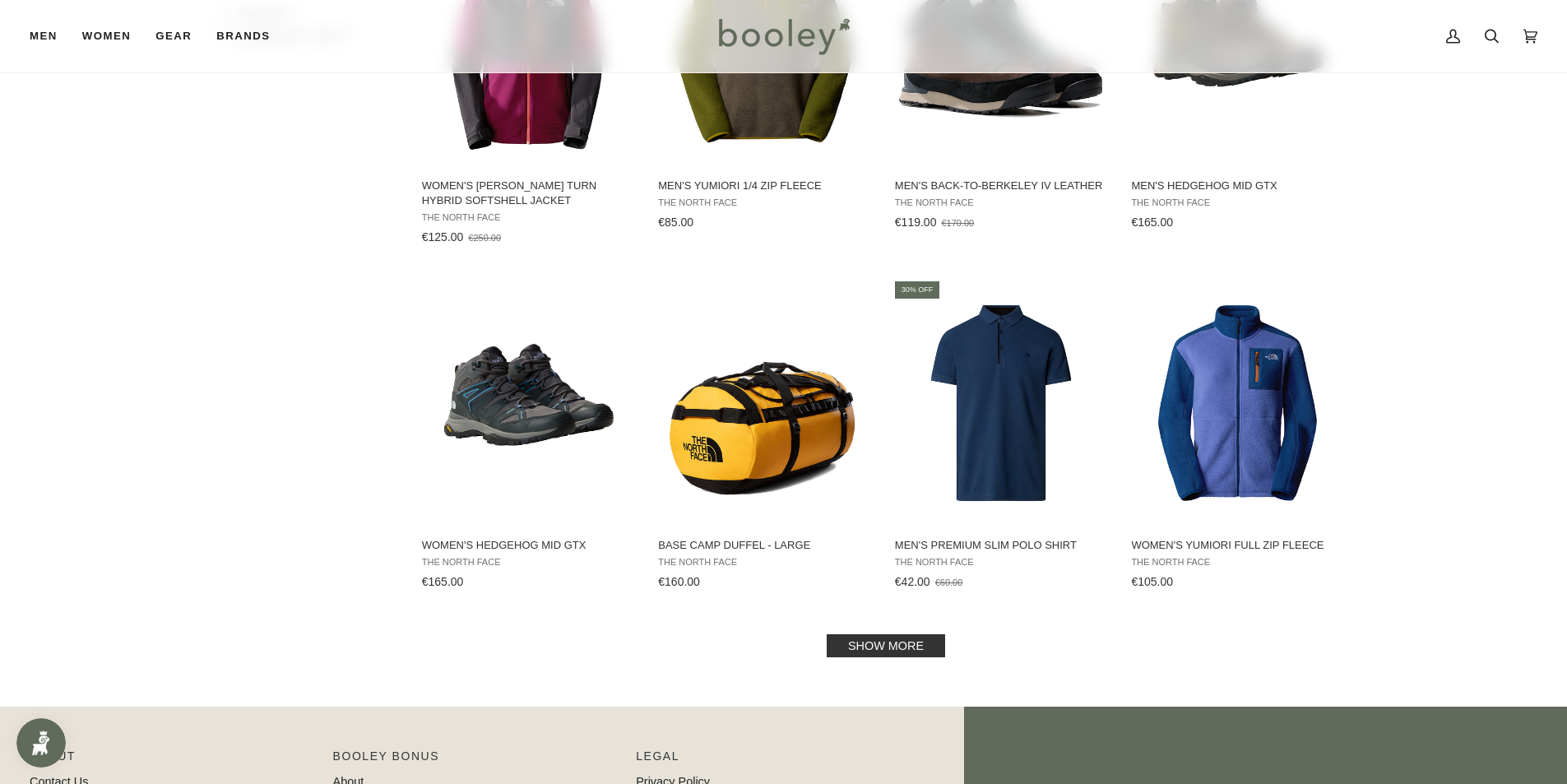
scroll to position [1480, 0]
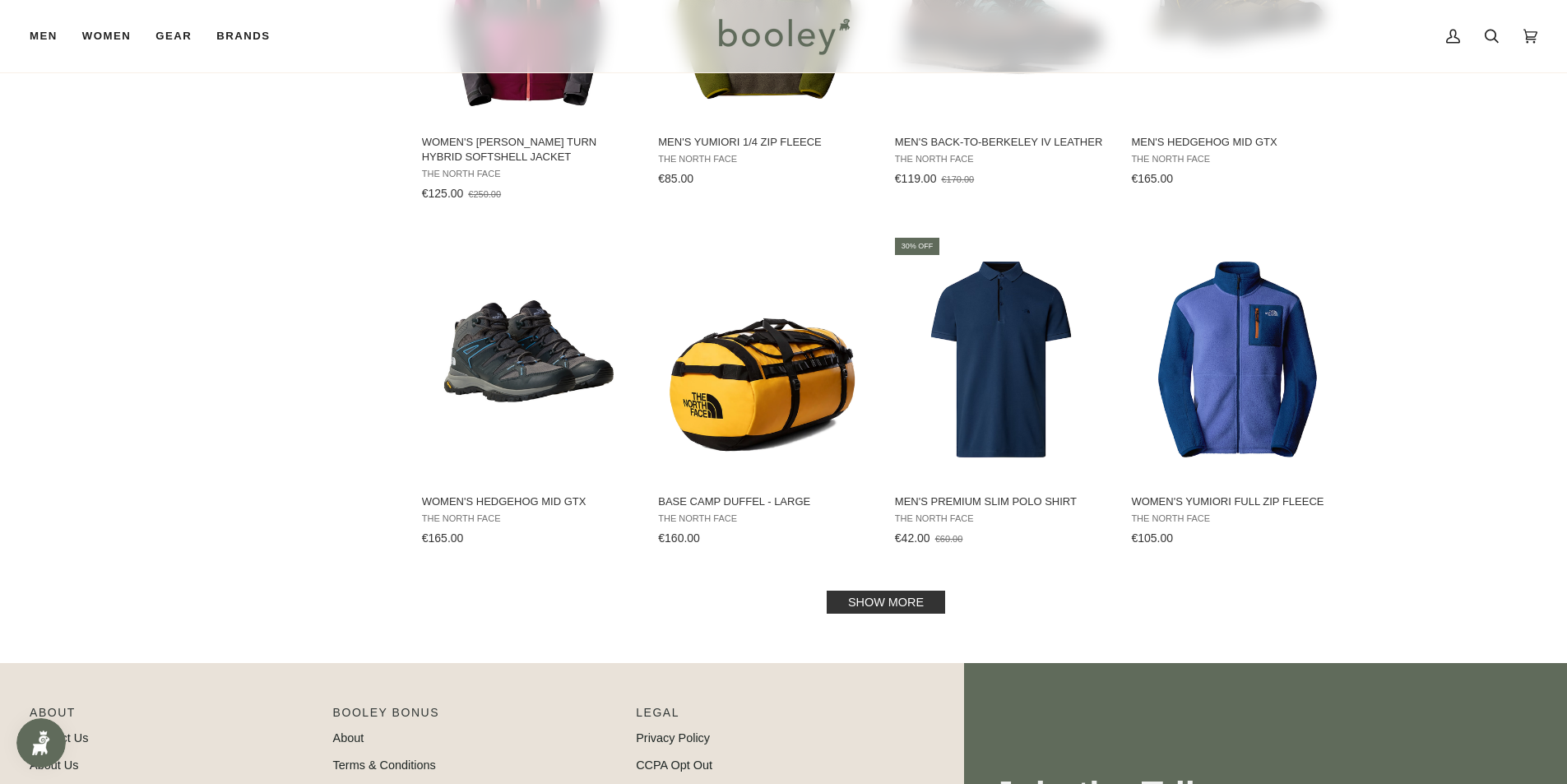
click at [863, 604] on link "Show more" at bounding box center [885, 602] width 118 height 23
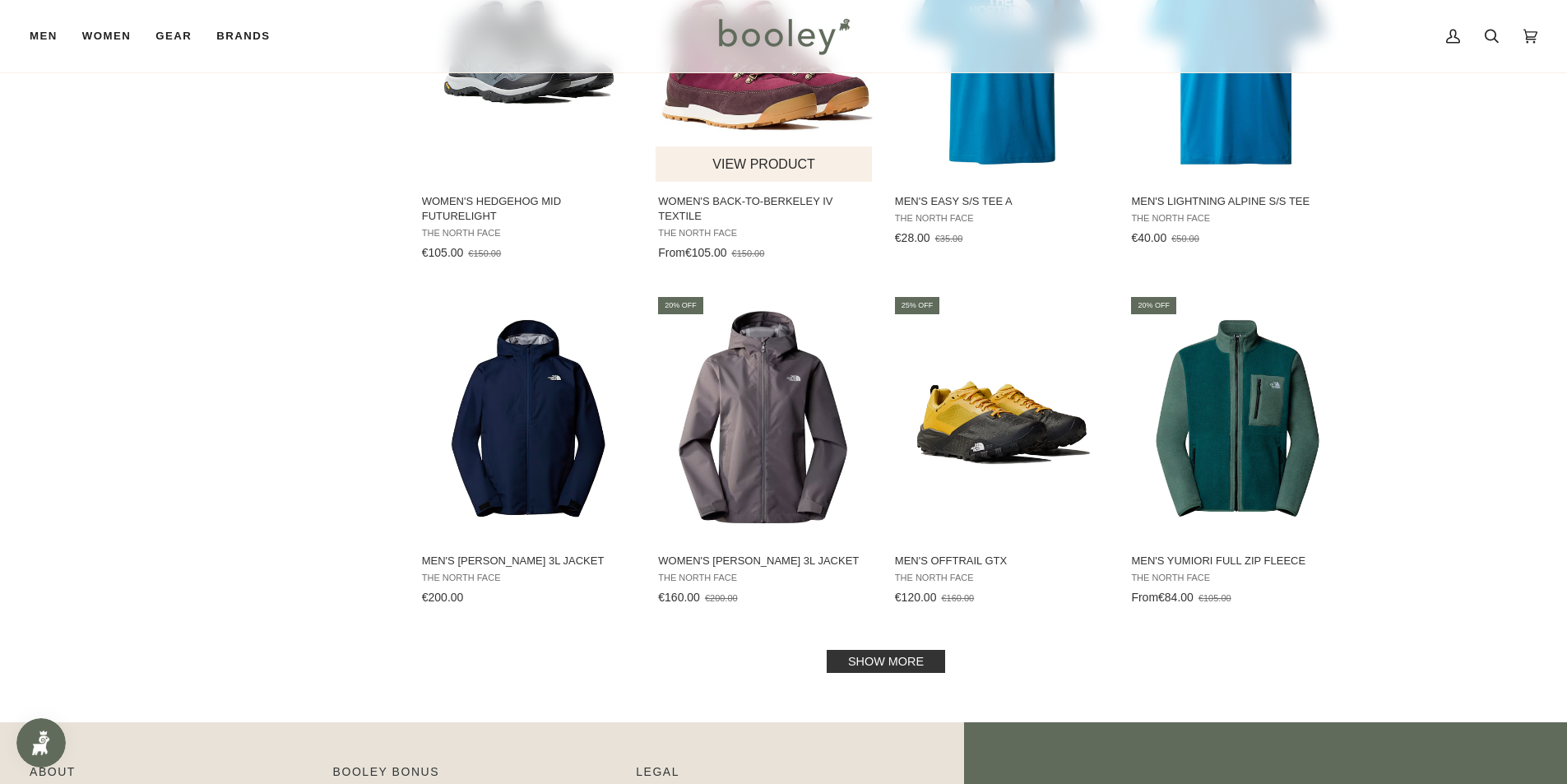
scroll to position [3206, 0]
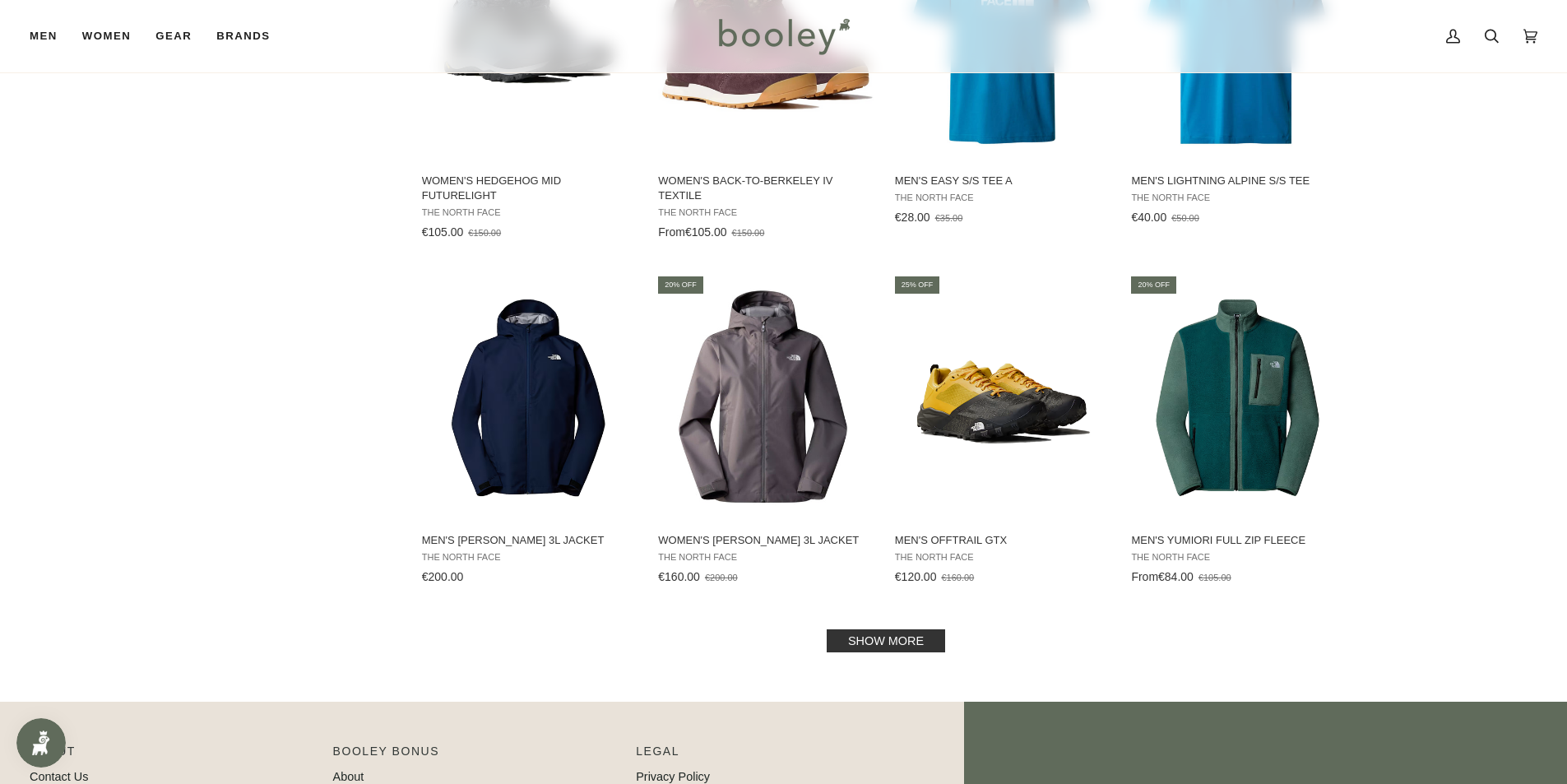
click at [846, 639] on link "Show more" at bounding box center [885, 640] width 118 height 23
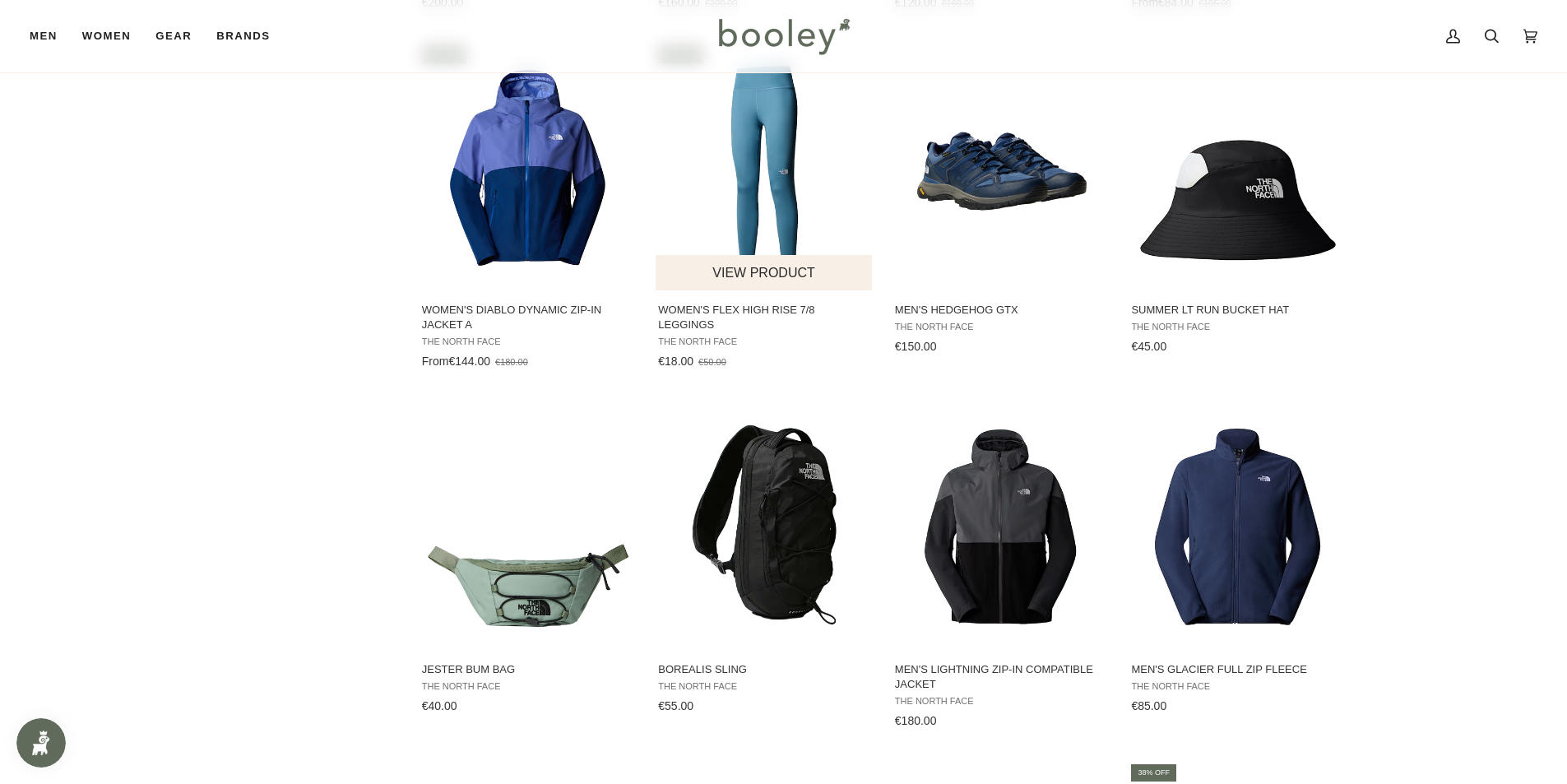
scroll to position [3782, 0]
